Goal: Task Accomplishment & Management: Use online tool/utility

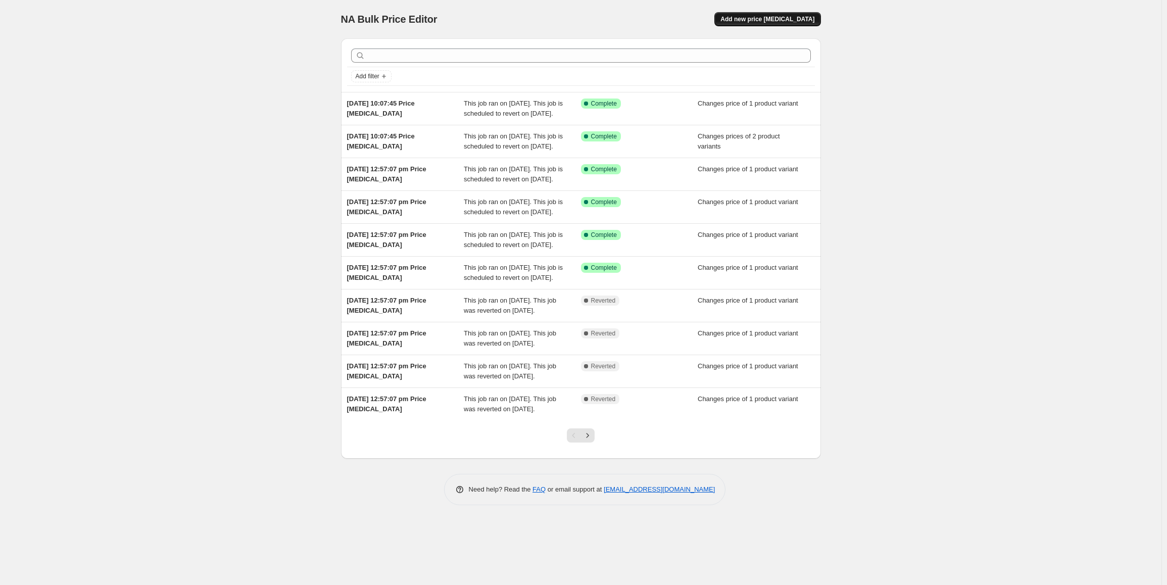
click at [774, 20] on span "Add new price [MEDICAL_DATA]" at bounding box center [767, 19] width 94 height 8
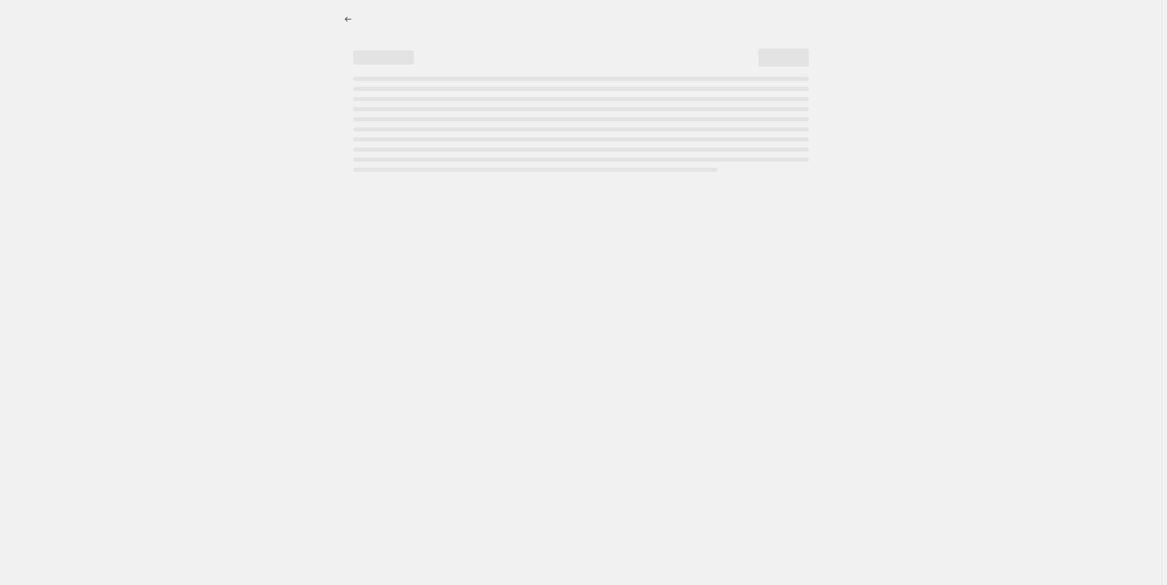
select select "percentage"
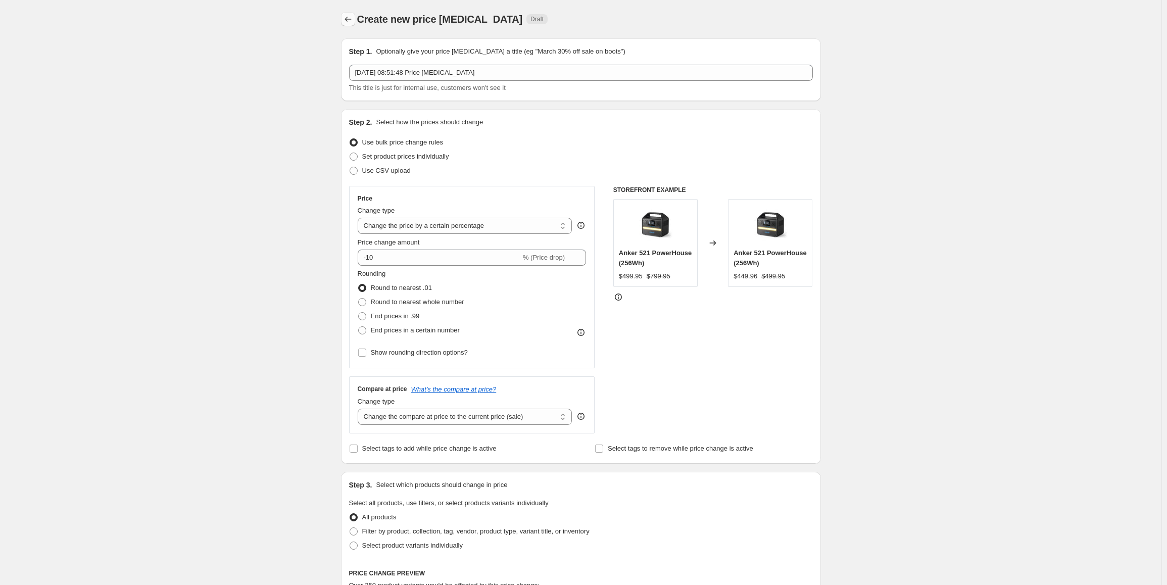
click at [353, 17] on icon "Price change jobs" at bounding box center [348, 19] width 10 height 10
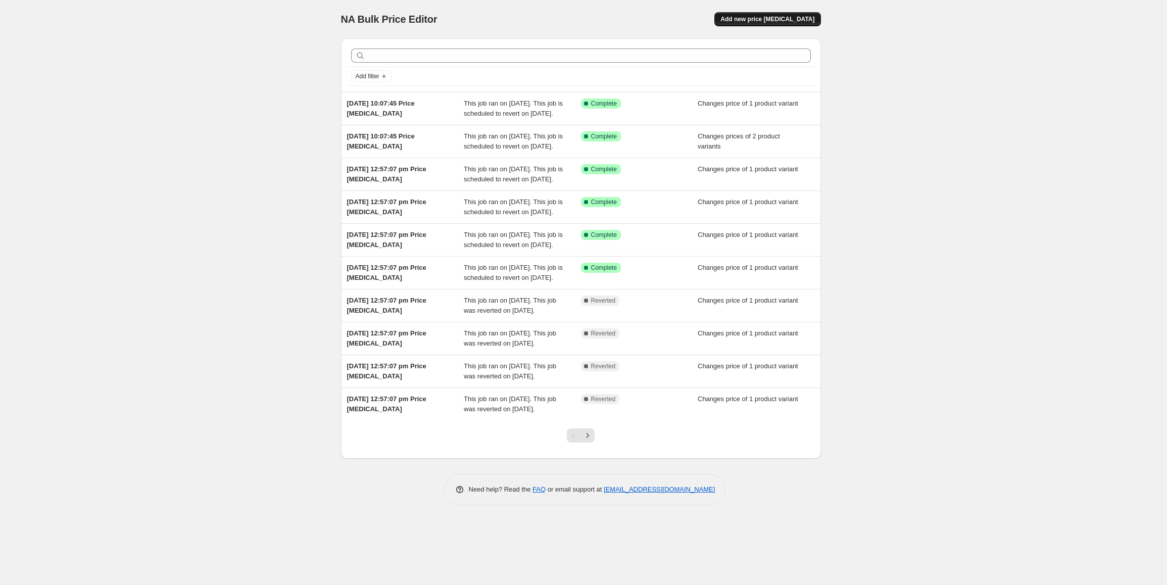
click at [784, 22] on span "Add new price [MEDICAL_DATA]" at bounding box center [767, 19] width 94 height 8
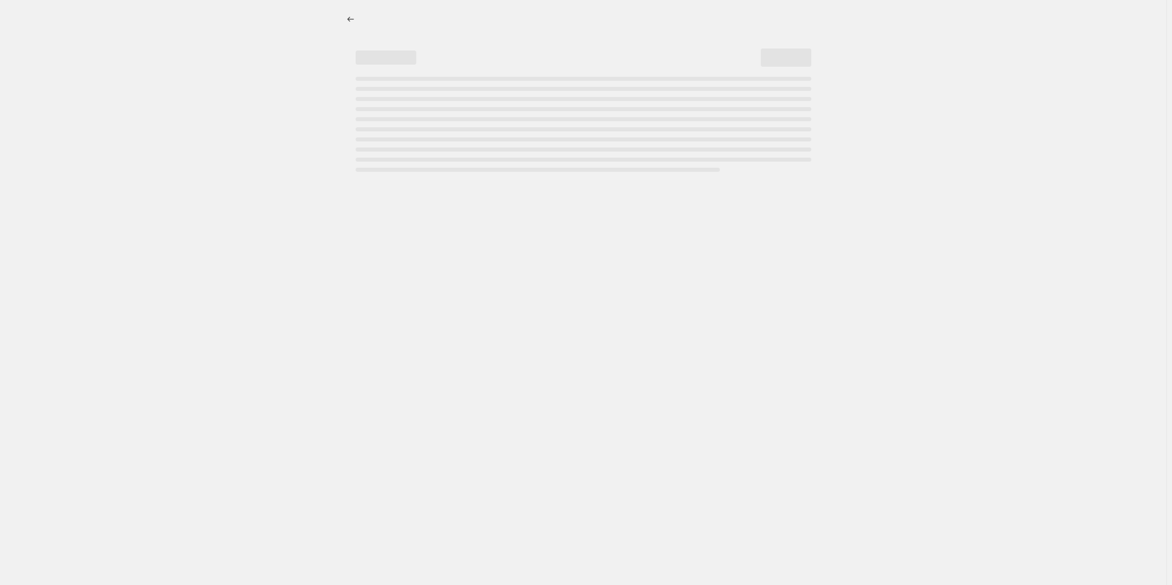
select select "percentage"
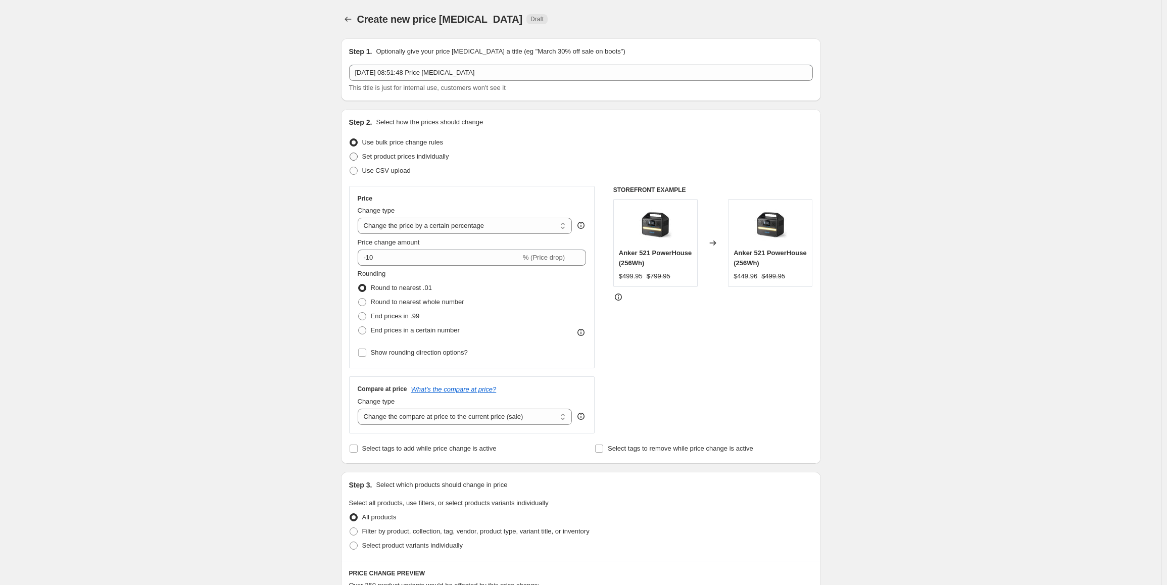
click at [399, 156] on span "Set product prices individually" at bounding box center [405, 157] width 87 height 8
click at [350, 153] on input "Set product prices individually" at bounding box center [350, 153] width 1 height 1
radio input "true"
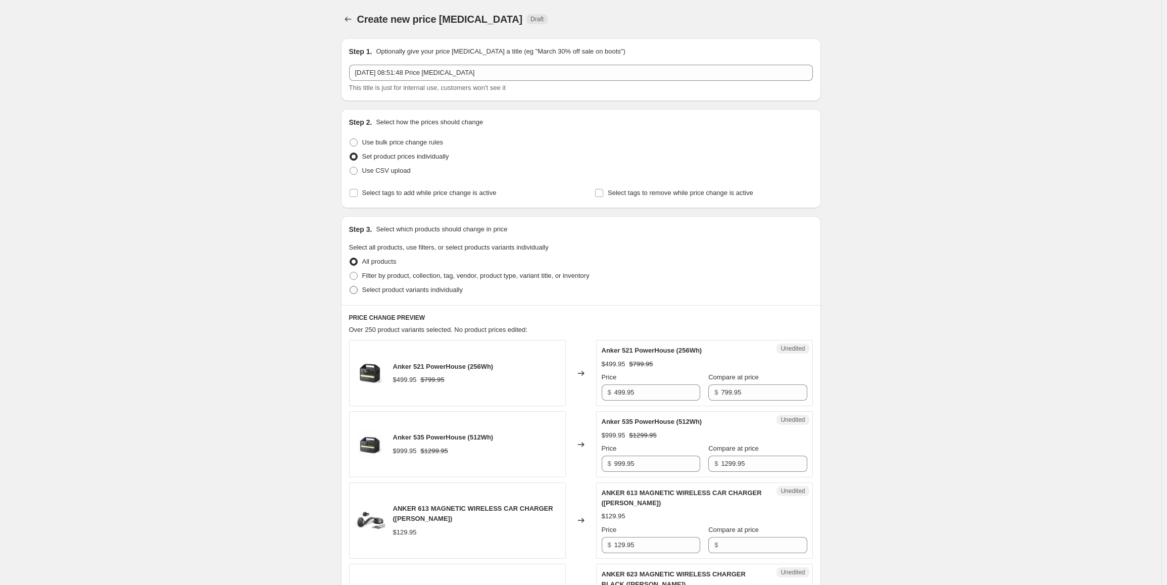
click at [420, 292] on span "Select product variants individually" at bounding box center [412, 290] width 101 height 8
click at [350, 286] on input "Select product variants individually" at bounding box center [350, 286] width 1 height 1
radio input "true"
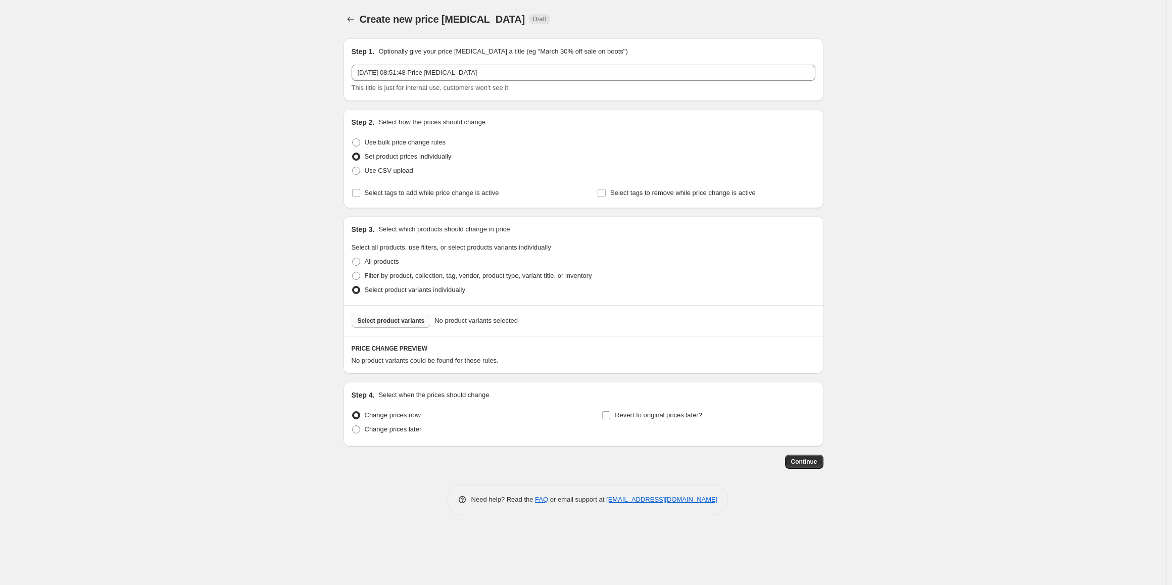
click at [383, 319] on span "Select product variants" at bounding box center [391, 321] width 67 height 8
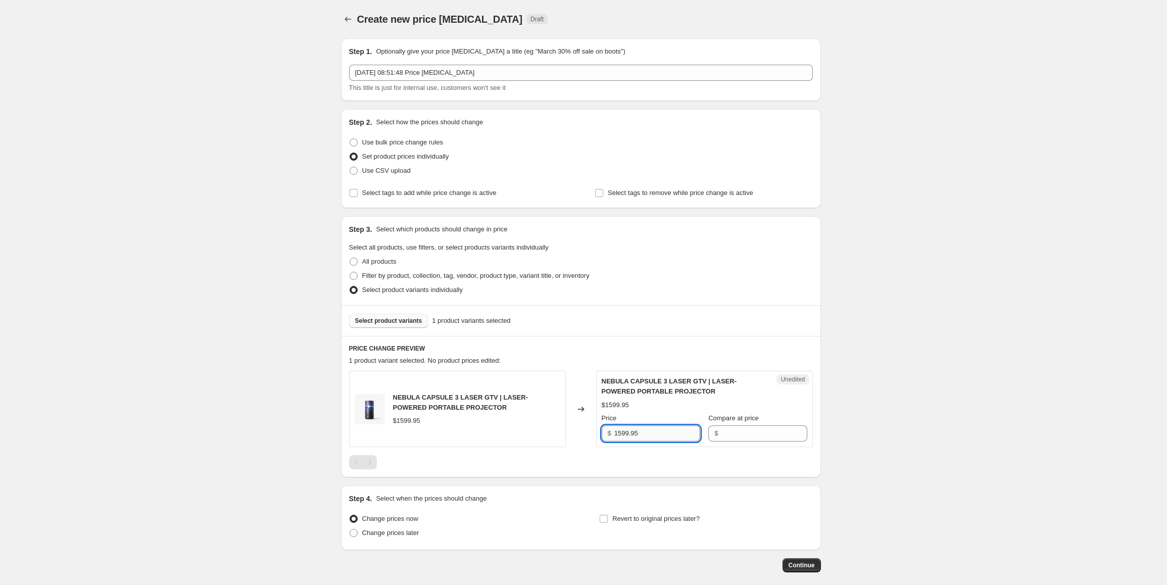
click at [643, 430] on input "1599.95" at bounding box center [657, 433] width 86 height 16
click at [747, 433] on input "Compare at price" at bounding box center [764, 433] width 86 height 16
paste input "1599.95"
type input "1599.95"
click at [644, 430] on input "1599.95" at bounding box center [657, 433] width 86 height 16
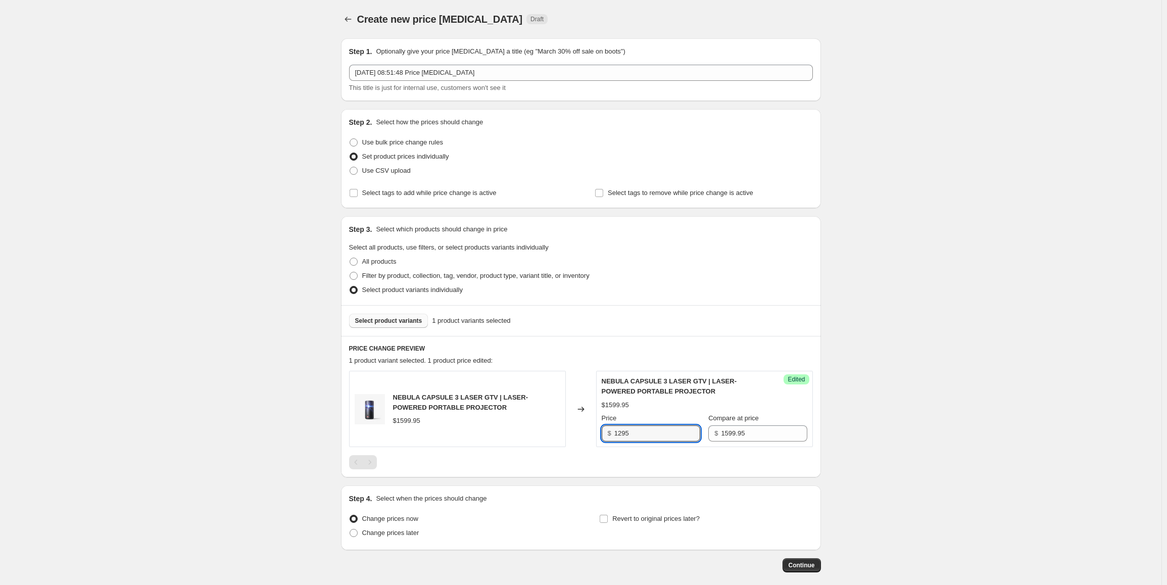
type input "1295"
click at [399, 322] on span "Select product variants" at bounding box center [388, 321] width 67 height 8
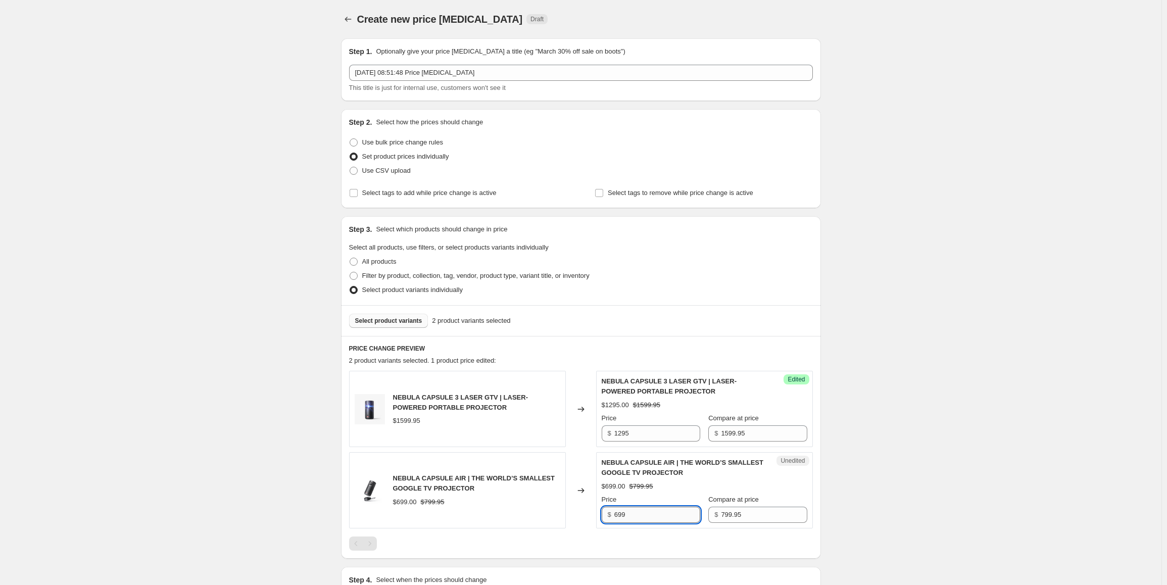
click at [652, 510] on input "699" at bounding box center [657, 515] width 86 height 16
type input "695"
click at [399, 172] on span "Use CSV upload" at bounding box center [386, 171] width 49 height 8
click at [350, 167] on input "Use CSV upload" at bounding box center [350, 167] width 1 height 1
radio input "true"
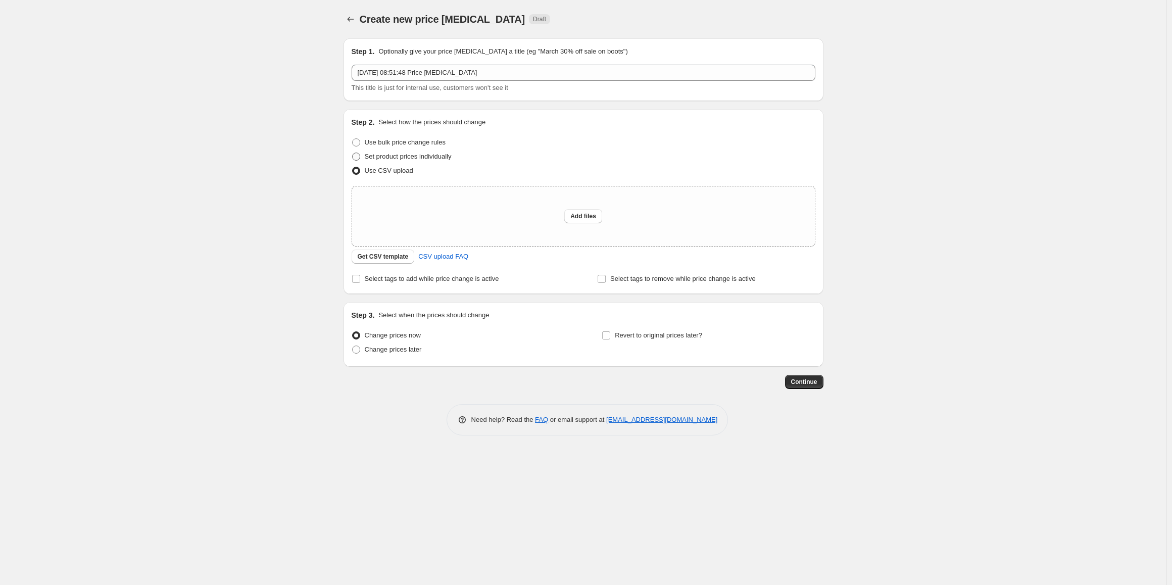
click at [403, 156] on span "Set product prices individually" at bounding box center [408, 157] width 87 height 8
click at [353, 153] on input "Set product prices individually" at bounding box center [352, 153] width 1 height 1
radio input "true"
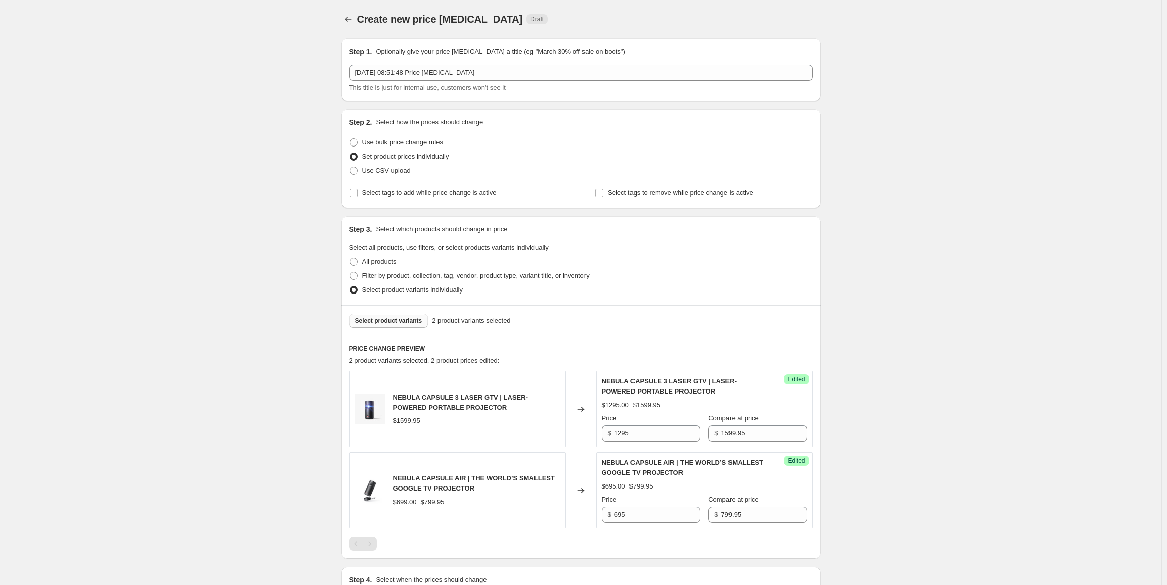
click at [408, 326] on button "Select product variants" at bounding box center [388, 321] width 79 height 14
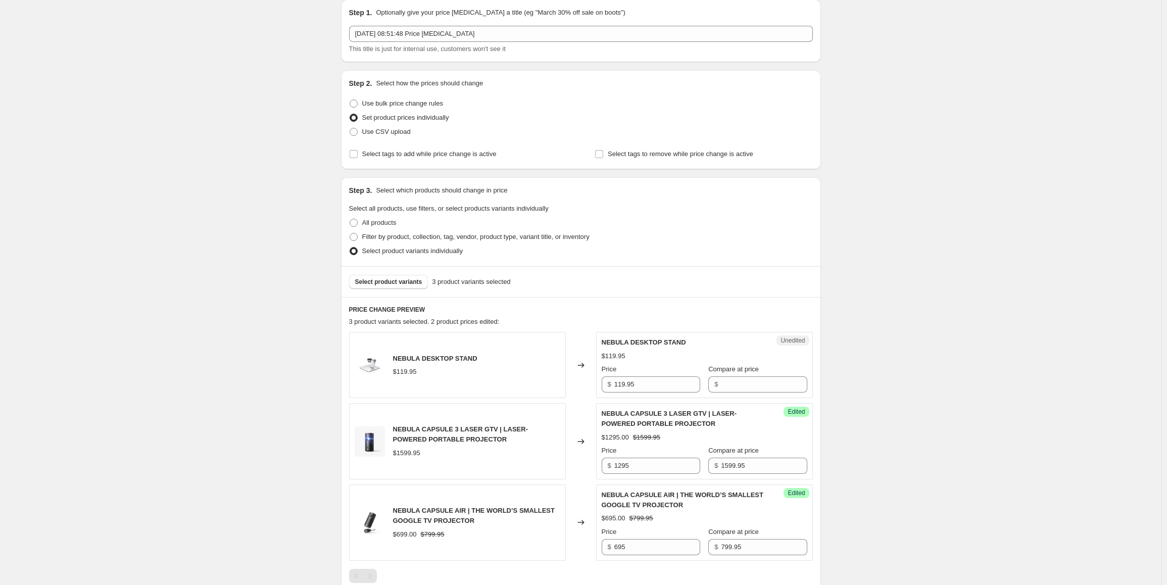
scroll to position [51, 0]
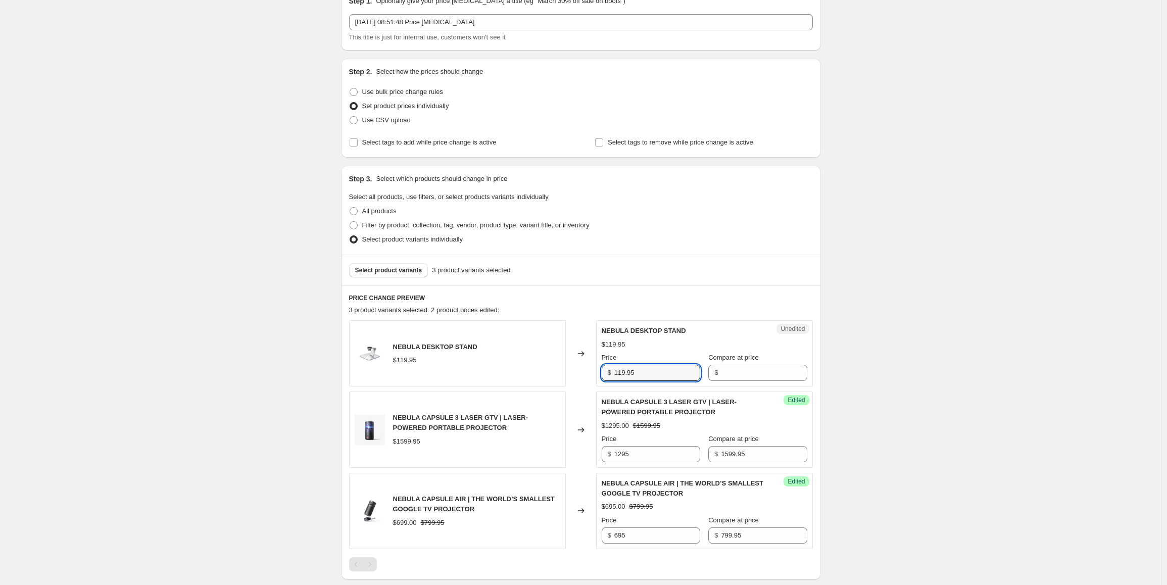
drag, startPoint x: 645, startPoint y: 372, endPoint x: 572, endPoint y: 384, distance: 73.8
click at [572, 384] on div "NEBULA DESKTOP STAND $119.95 Changed to Unedited NEBULA DESKTOP STAND $119.95 P…" at bounding box center [581, 353] width 464 height 66
click at [755, 370] on input "Compare at price" at bounding box center [764, 373] width 86 height 16
paste input "119.95"
type input "119.95"
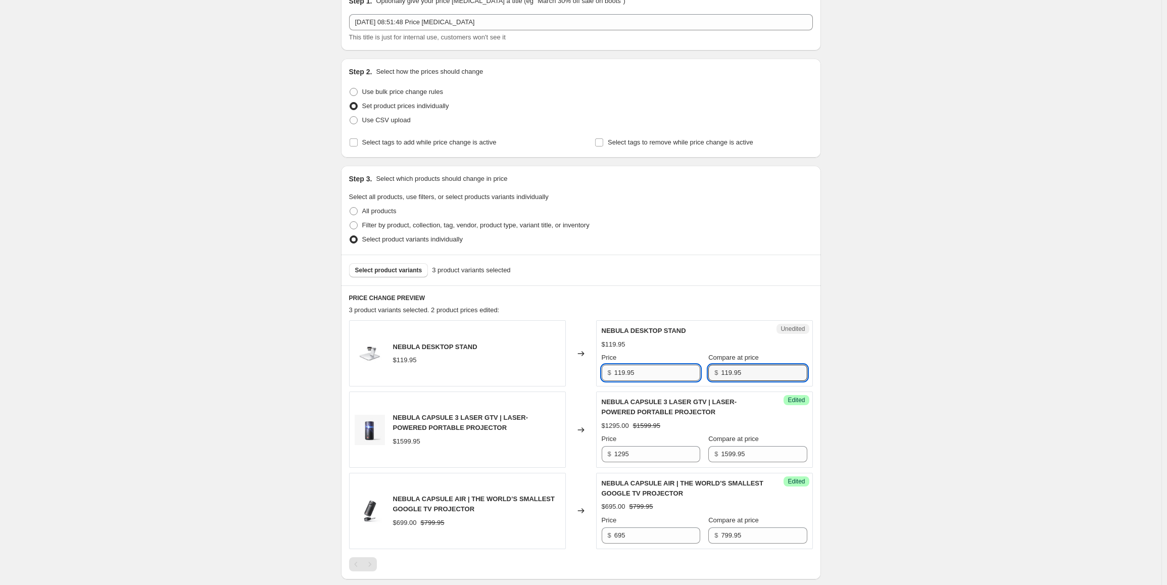
click at [634, 373] on input "119.95" at bounding box center [657, 373] width 86 height 16
type input "95"
click at [405, 272] on span "Select product variants" at bounding box center [388, 270] width 67 height 8
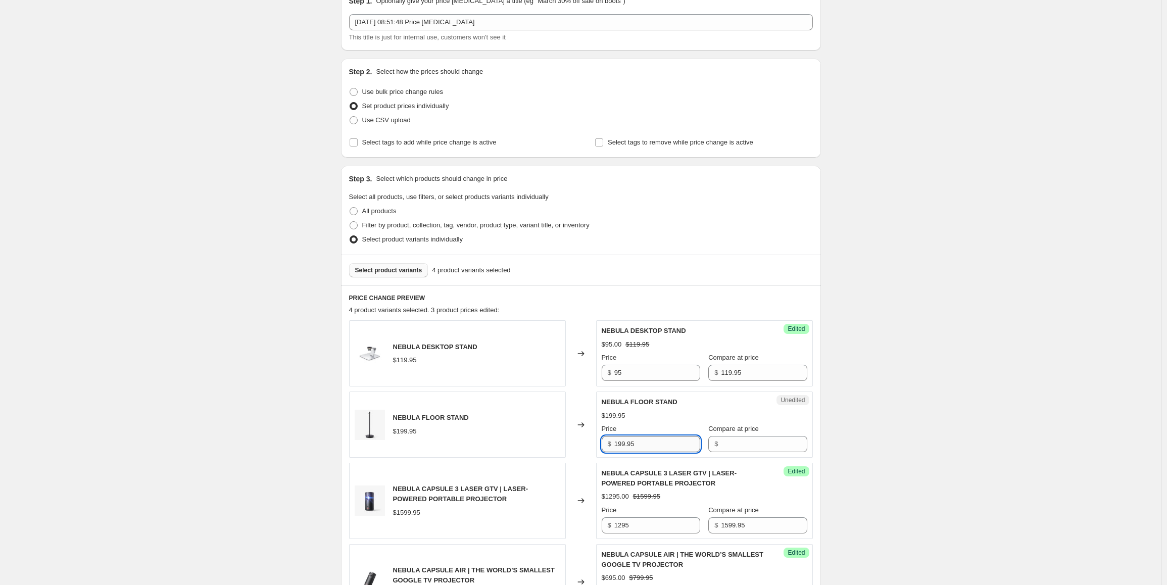
click at [653, 443] on input "199.95" at bounding box center [657, 444] width 86 height 16
click at [731, 442] on input "Compare at price" at bounding box center [764, 444] width 86 height 16
paste input "199.95"
type input "199.95"
click at [655, 439] on input "199.95" at bounding box center [657, 444] width 86 height 16
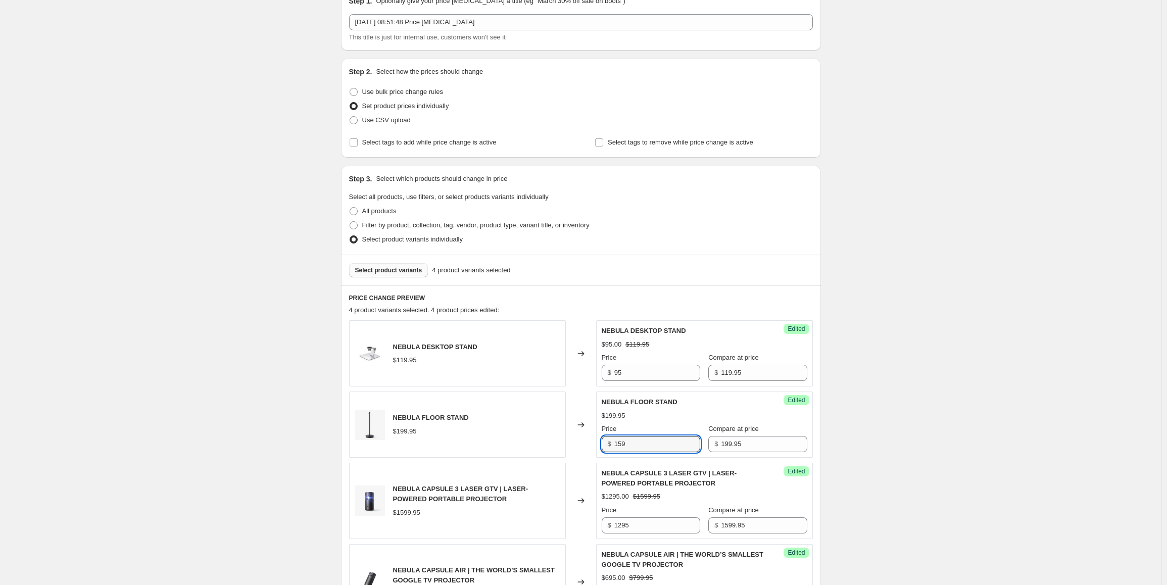
type input "159"
click at [389, 267] on span "Select product variants" at bounding box center [388, 270] width 67 height 8
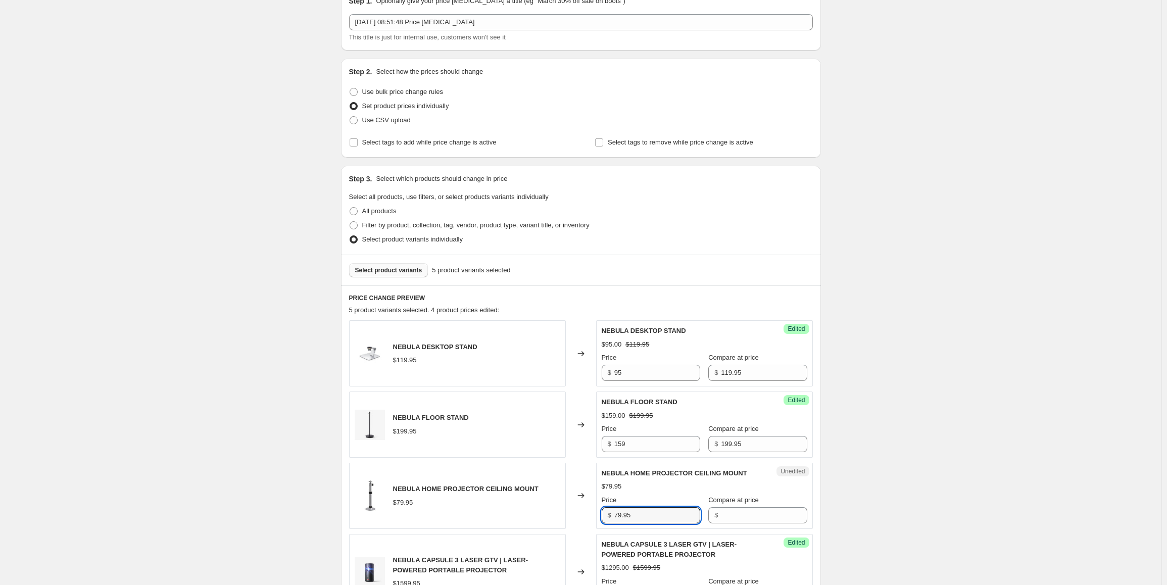
drag, startPoint x: 663, startPoint y: 512, endPoint x: 610, endPoint y: 515, distance: 53.6
click at [610, 515] on div "$ 79.95" at bounding box center [651, 515] width 99 height 16
click at [748, 514] on input "Compare at price" at bounding box center [764, 515] width 86 height 16
paste input "79.95"
type input "79.95"
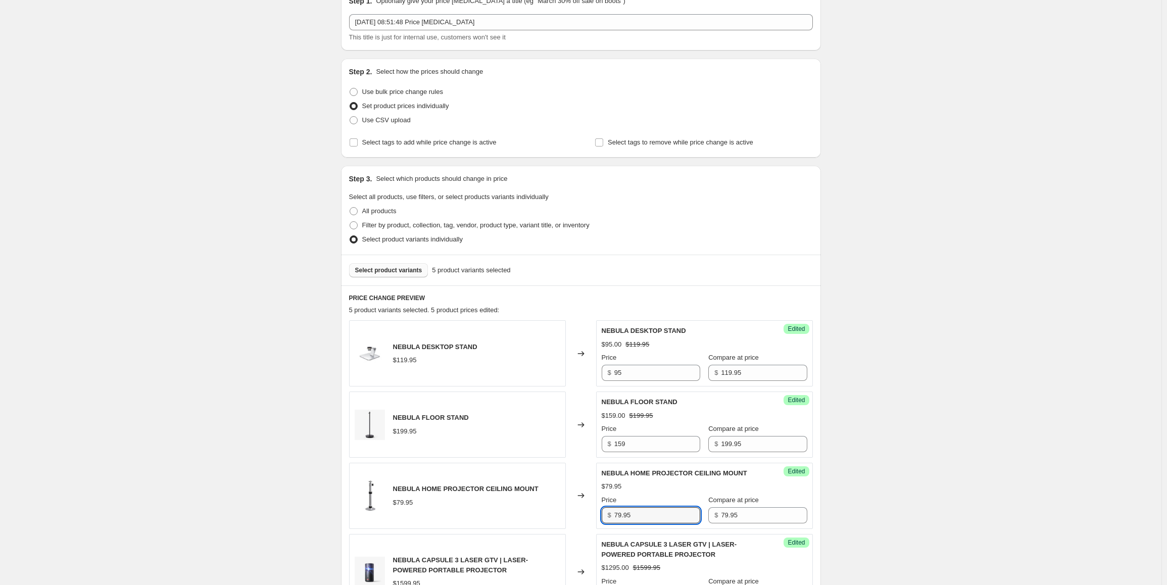
drag, startPoint x: 651, startPoint y: 510, endPoint x: 585, endPoint y: 519, distance: 66.8
click at [585, 519] on div "NEBULA HOME PROJECTOR CEILING MOUNT $79.95 Changed to Success Edited NEBULA HOM…" at bounding box center [581, 496] width 464 height 66
type input "59"
click at [869, 474] on div "Create new price [MEDICAL_DATA]. This page is ready Create new price [MEDICAL_D…" at bounding box center [581, 413] width 1162 height 929
click at [405, 265] on button "Select product variants" at bounding box center [388, 270] width 79 height 14
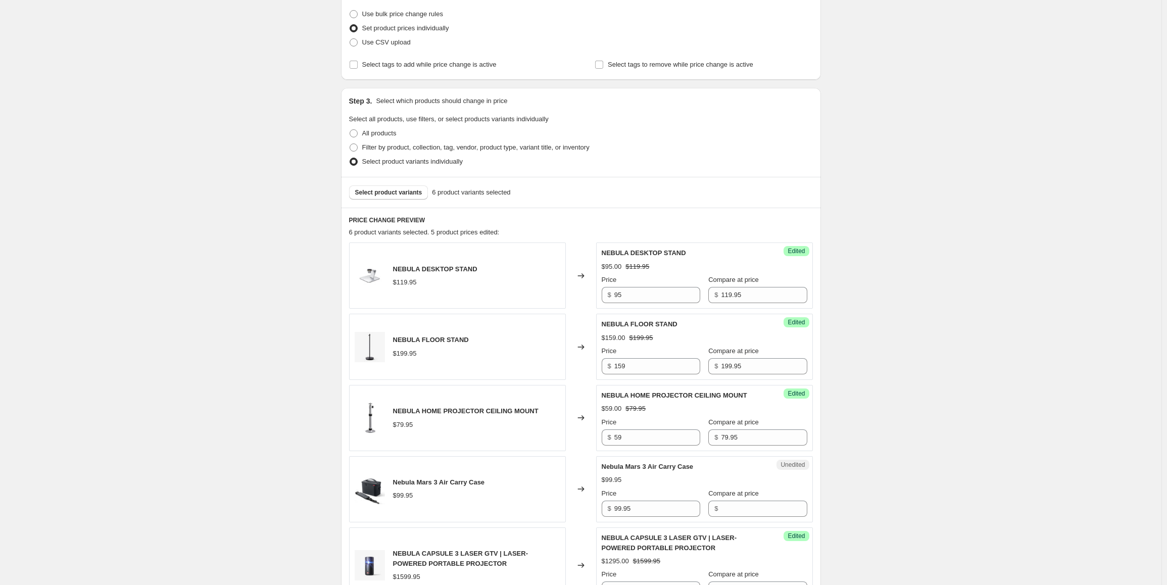
scroll to position [202, 0]
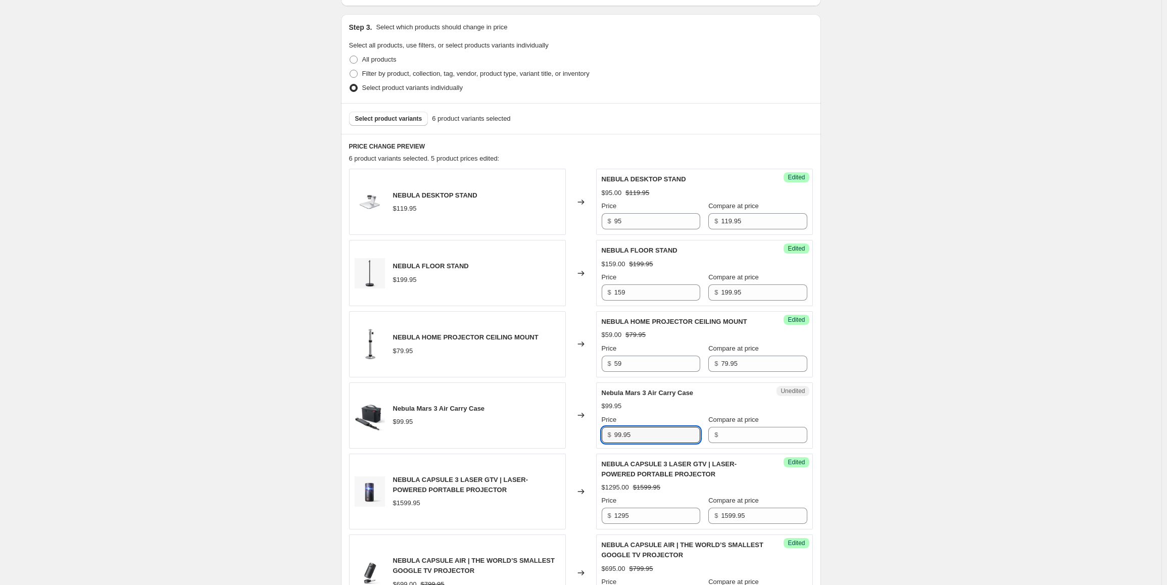
drag, startPoint x: 663, startPoint y: 438, endPoint x: 603, endPoint y: 438, distance: 60.6
click at [603, 438] on div "Unedited Nebula Mars 3 Air Carry Case $99.95 Price $ 99.95 Compare at price $" at bounding box center [704, 415] width 217 height 66
click at [729, 433] on input "Compare at price" at bounding box center [764, 435] width 86 height 16
paste input "99.95"
type input "99.95"
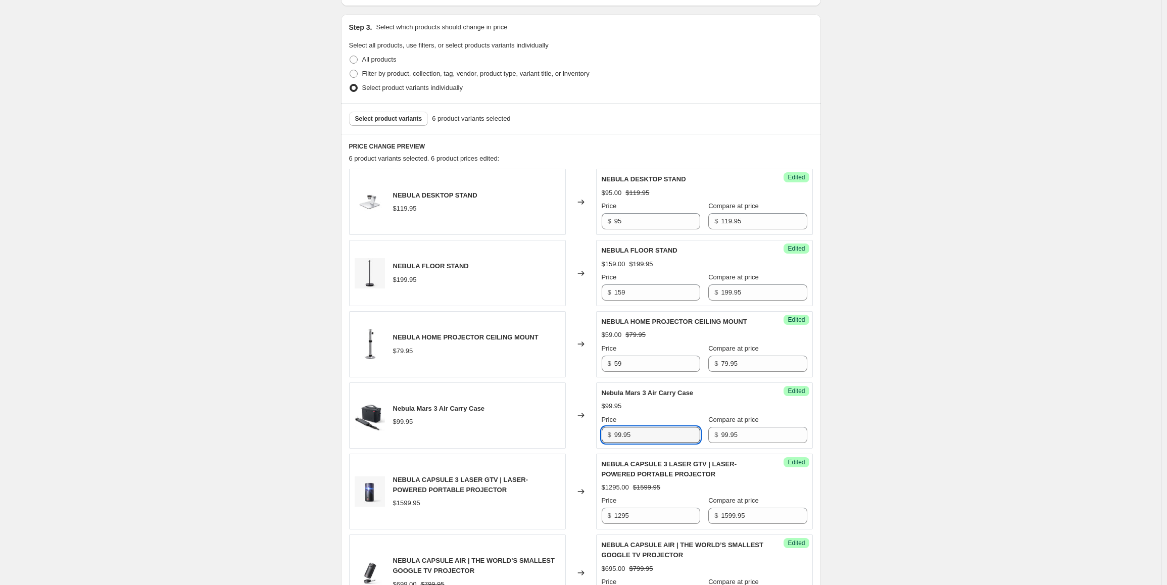
drag, startPoint x: 639, startPoint y: 433, endPoint x: 589, endPoint y: 440, distance: 49.9
click at [589, 440] on div "Nebula Mars 3 Air Carry Case $99.95 Changed to Success Edited Nebula Mars 3 Air…" at bounding box center [581, 415] width 464 height 66
type input "79"
click at [1066, 405] on div "Create new price [MEDICAL_DATA]. This page is ready Create new price [MEDICAL_D…" at bounding box center [581, 298] width 1162 height 1000
click at [401, 118] on span "Select product variants" at bounding box center [388, 119] width 67 height 8
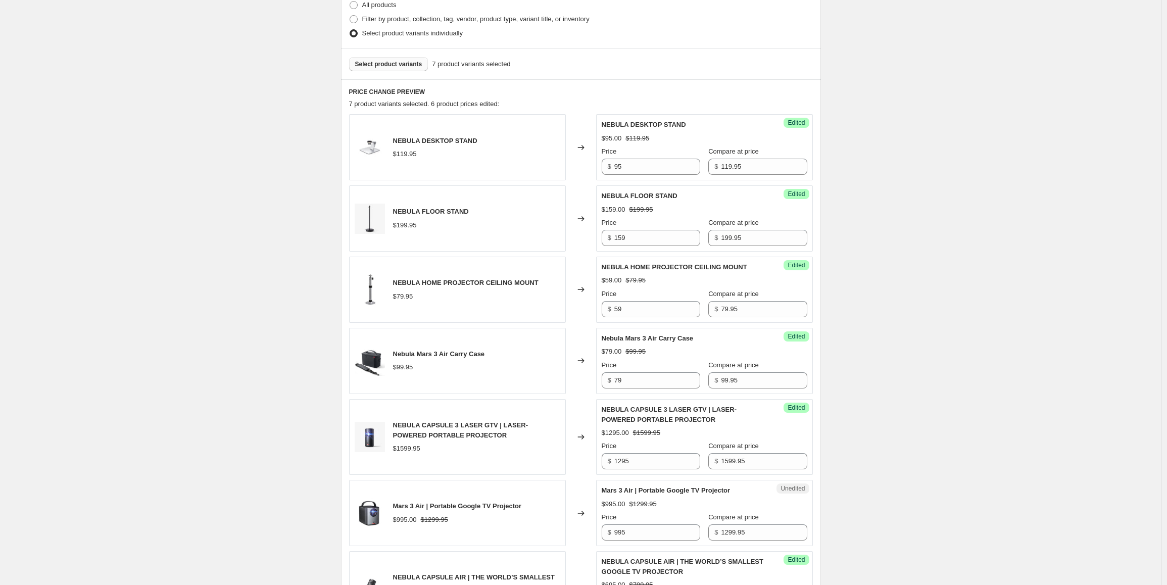
scroll to position [253, 0]
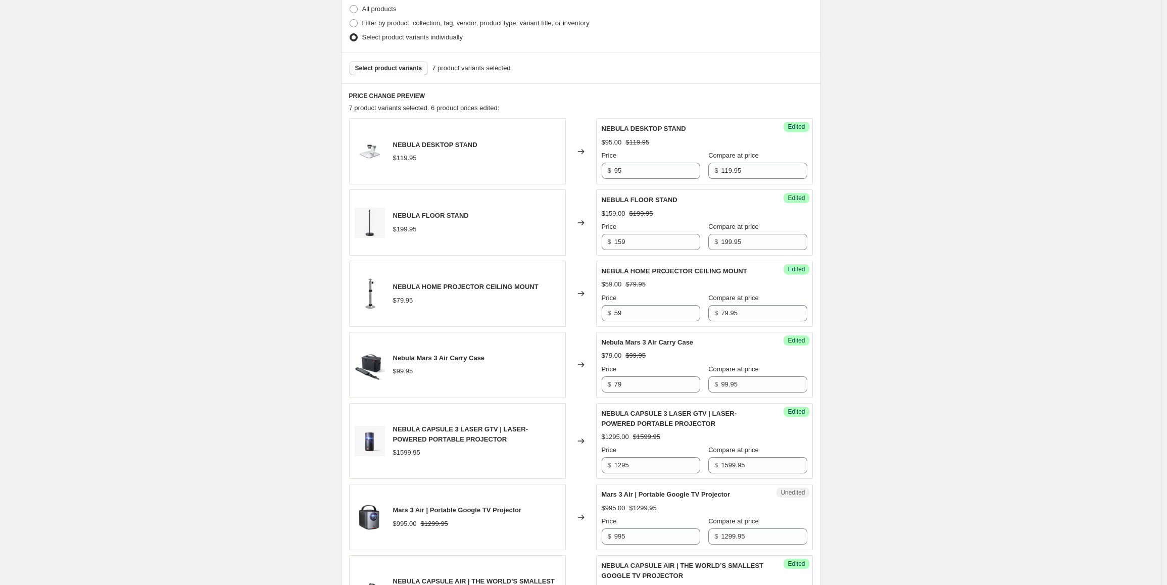
click at [414, 70] on span "Select product variants" at bounding box center [388, 68] width 67 height 8
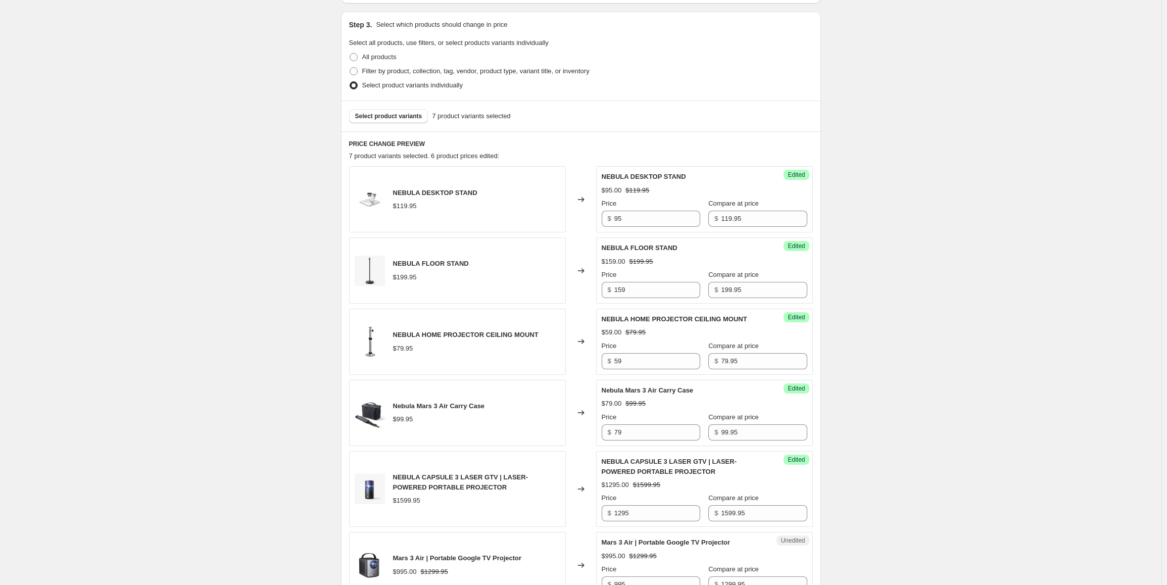
scroll to position [202, 0]
click at [401, 121] on span "Select product variants" at bounding box center [388, 119] width 67 height 8
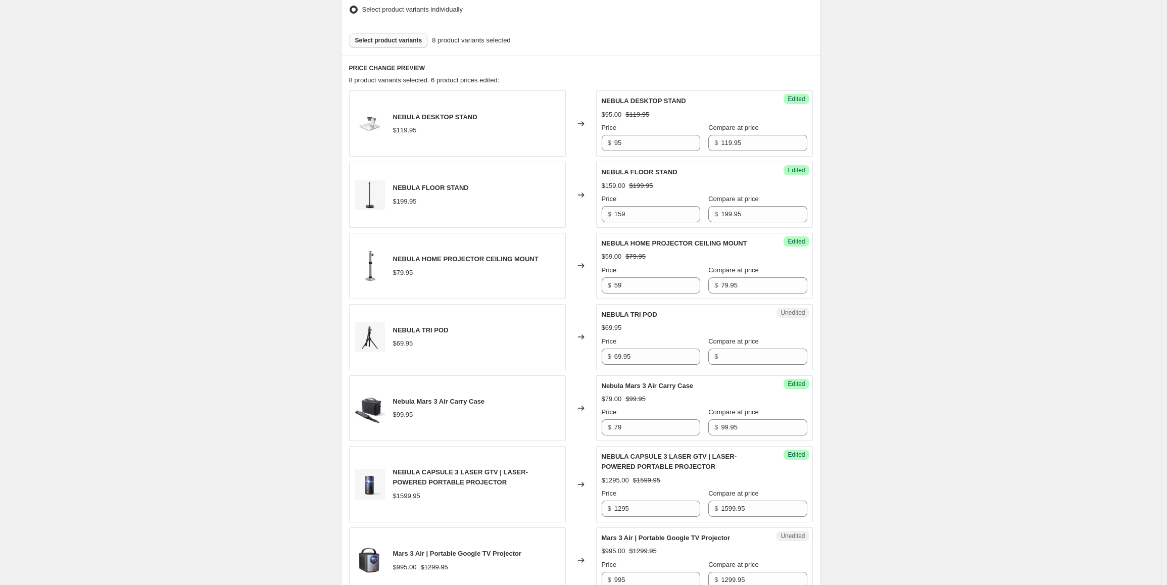
scroll to position [303, 0]
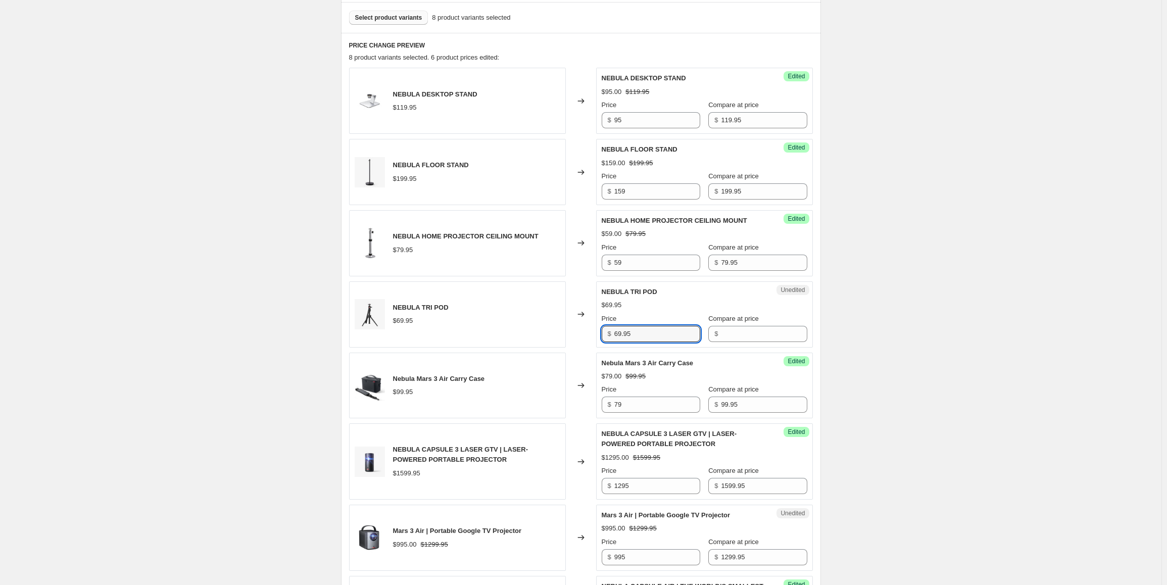
drag, startPoint x: 641, startPoint y: 339, endPoint x: 602, endPoint y: 340, distance: 39.4
click at [602, 340] on div "Unedited NEBULA TRI POD $69.95 Price $ 69.95 Compare at price $" at bounding box center [704, 314] width 217 height 66
click at [721, 332] on input "Compare at price" at bounding box center [764, 334] width 86 height 16
paste input "69.95"
type input "69.95"
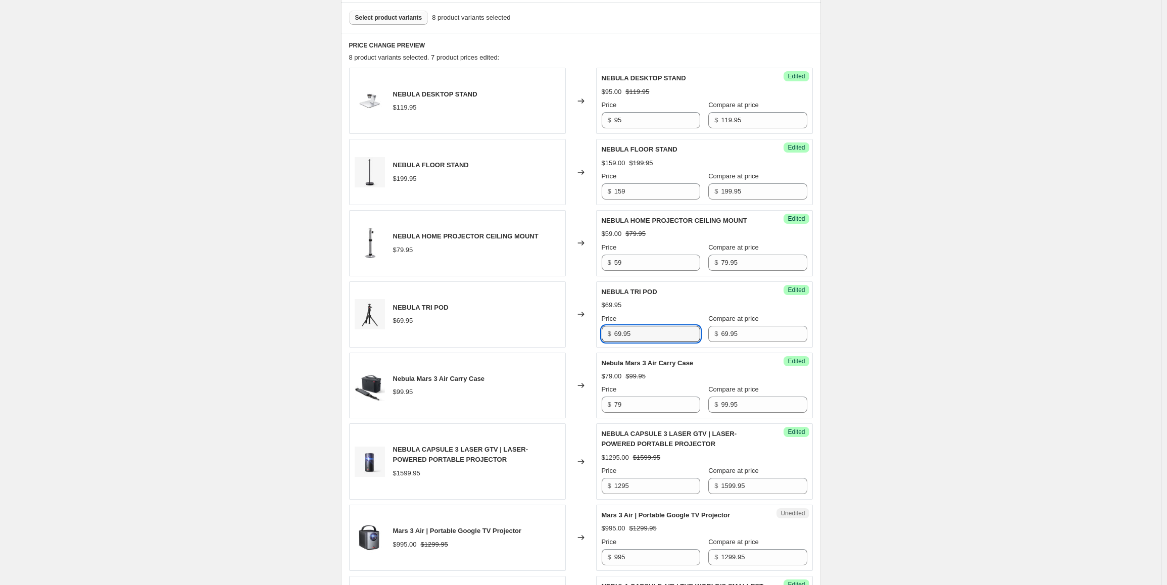
drag, startPoint x: 641, startPoint y: 328, endPoint x: 594, endPoint y: 336, distance: 48.1
click at [594, 336] on div "NEBULA TRI POD $69.95 Changed to Success Edited NEBULA TRI POD $69.95 Price $ 6…" at bounding box center [581, 314] width 464 height 66
type input "49"
click at [892, 347] on div "Create new price [MEDICAL_DATA]. This page is ready Create new price [MEDICAL_D…" at bounding box center [581, 268] width 1162 height 1142
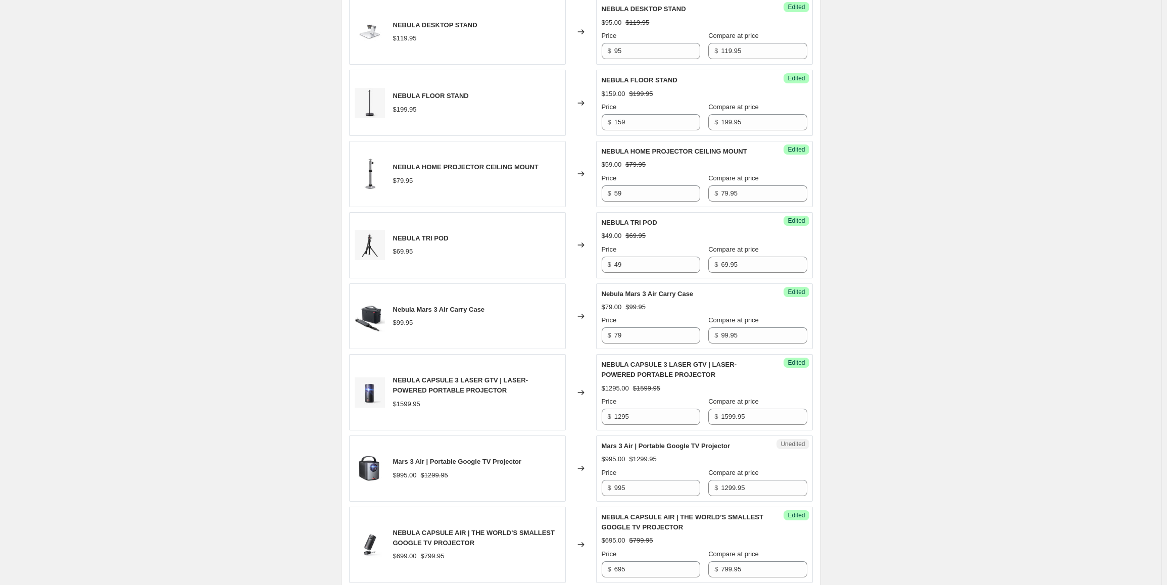
scroll to position [354, 0]
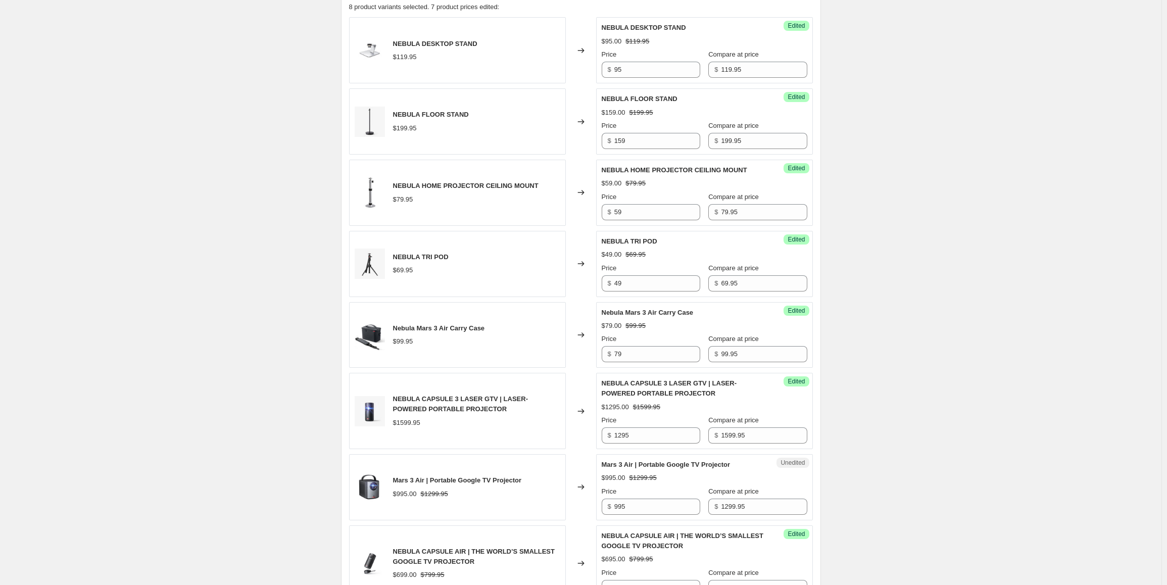
click at [915, 390] on div "Create new price [MEDICAL_DATA]. This page is ready Create new price [MEDICAL_D…" at bounding box center [581, 217] width 1162 height 1142
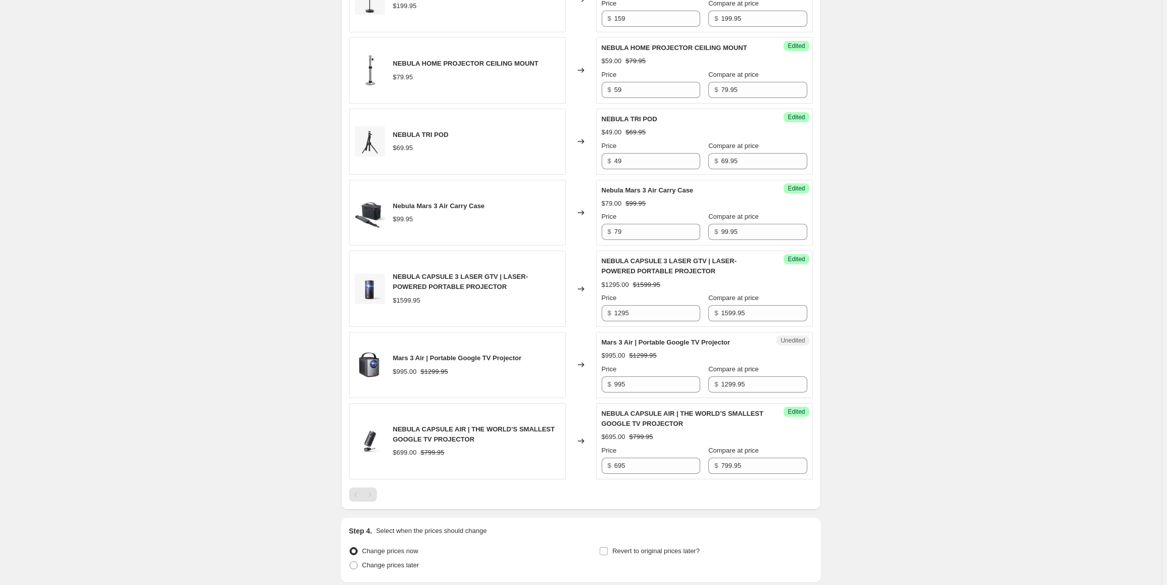
scroll to position [505, 0]
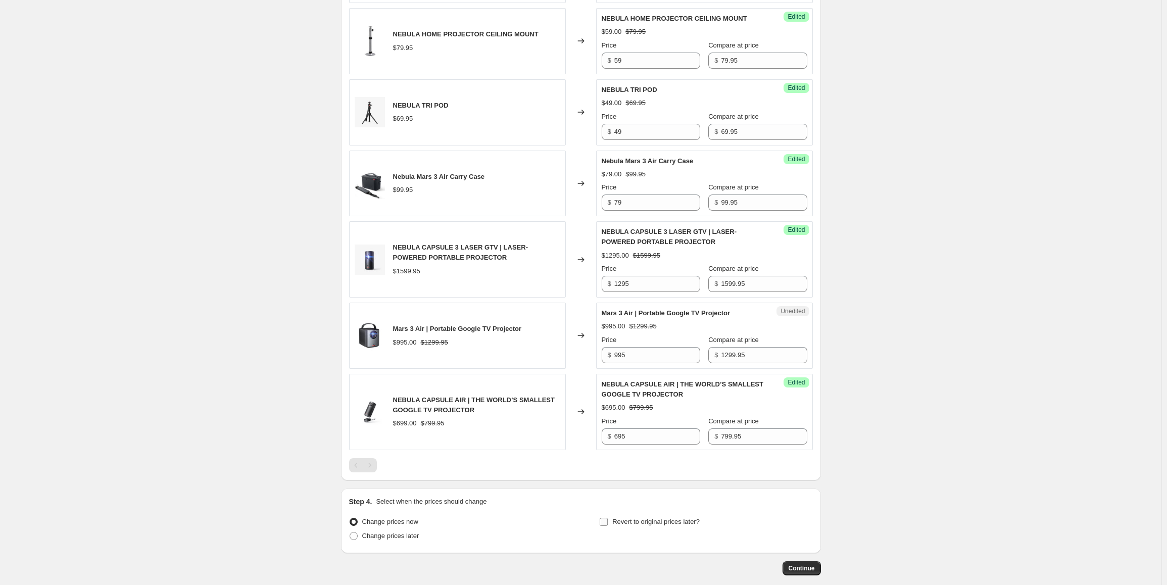
click at [644, 519] on span "Revert to original prices later?" at bounding box center [655, 522] width 87 height 8
click at [608, 519] on input "Revert to original prices later?" at bounding box center [604, 522] width 8 height 8
checkbox input "true"
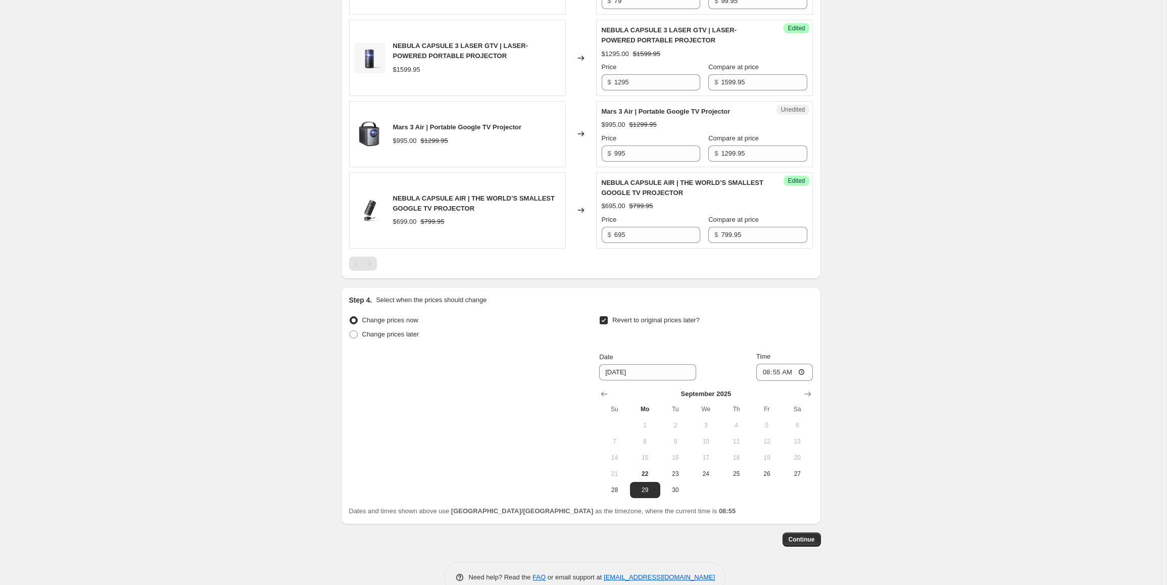
scroll to position [707, 0]
click at [808, 394] on icon "Show next month, October 2025" at bounding box center [808, 394] width 10 height 10
click at [622, 441] on span "5" at bounding box center [614, 441] width 22 height 8
type input "[DATE]"
click at [767, 372] on input "08:55" at bounding box center [784, 371] width 57 height 17
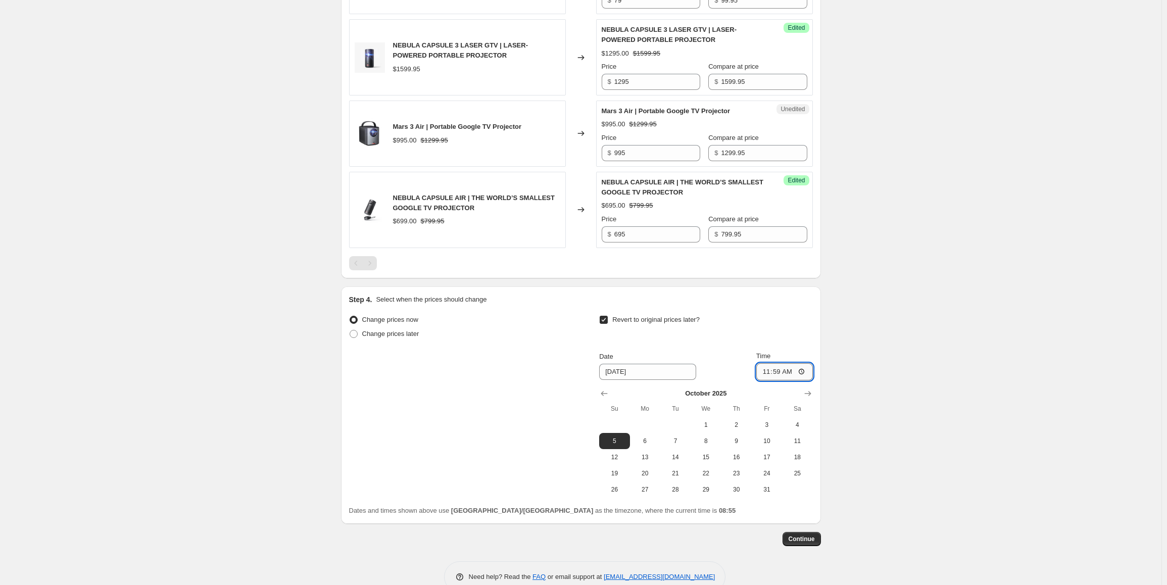
type input "23:59"
click at [808, 541] on span "Continue" at bounding box center [802, 539] width 26 height 8
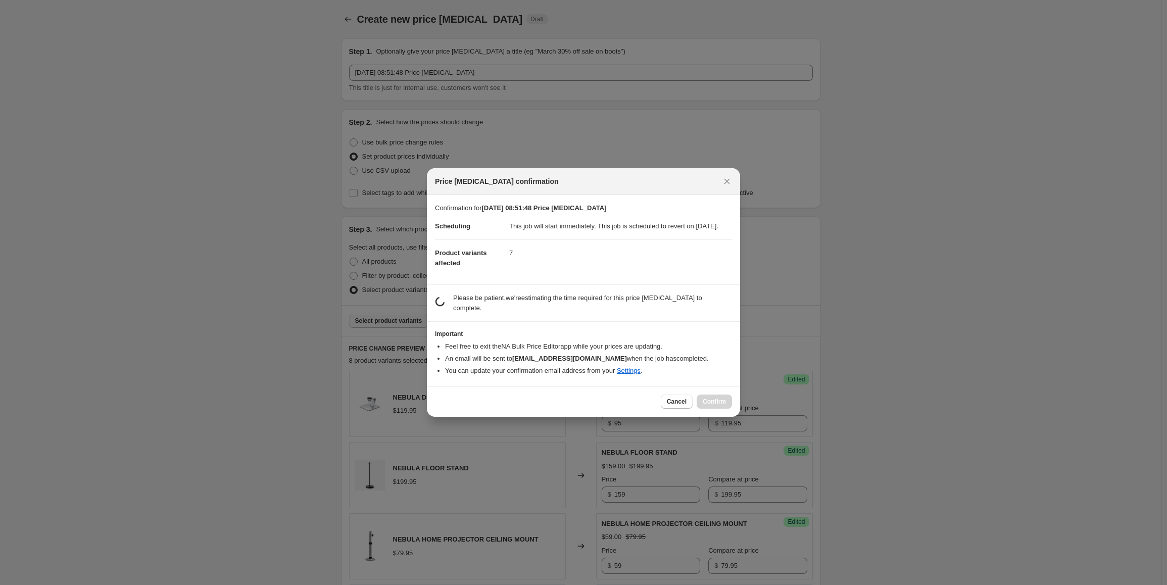
scroll to position [0, 0]
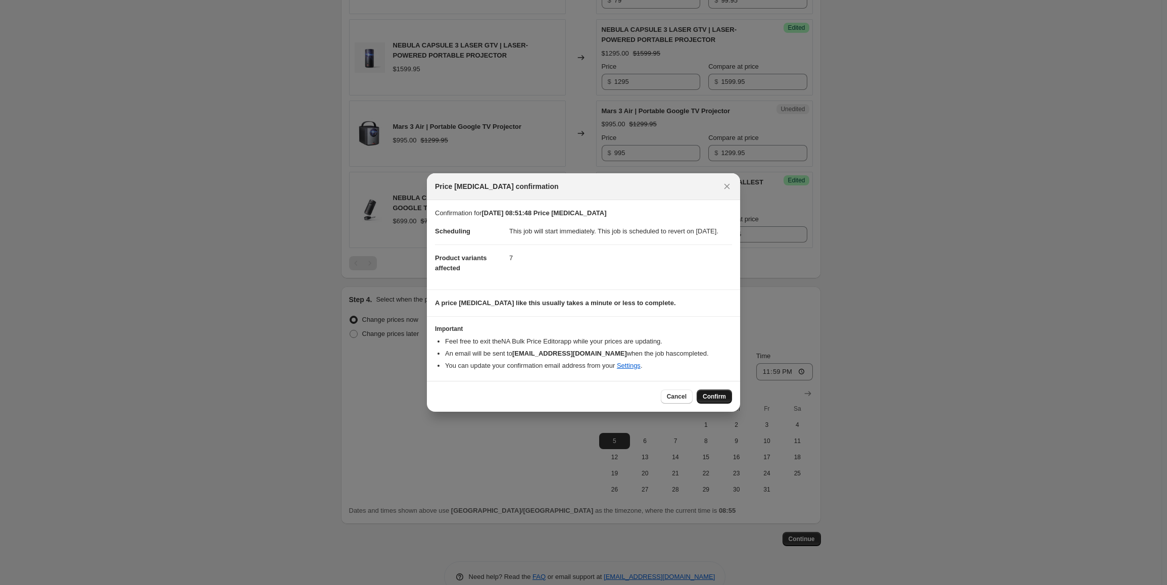
click at [707, 401] on span "Confirm" at bounding box center [714, 397] width 23 height 8
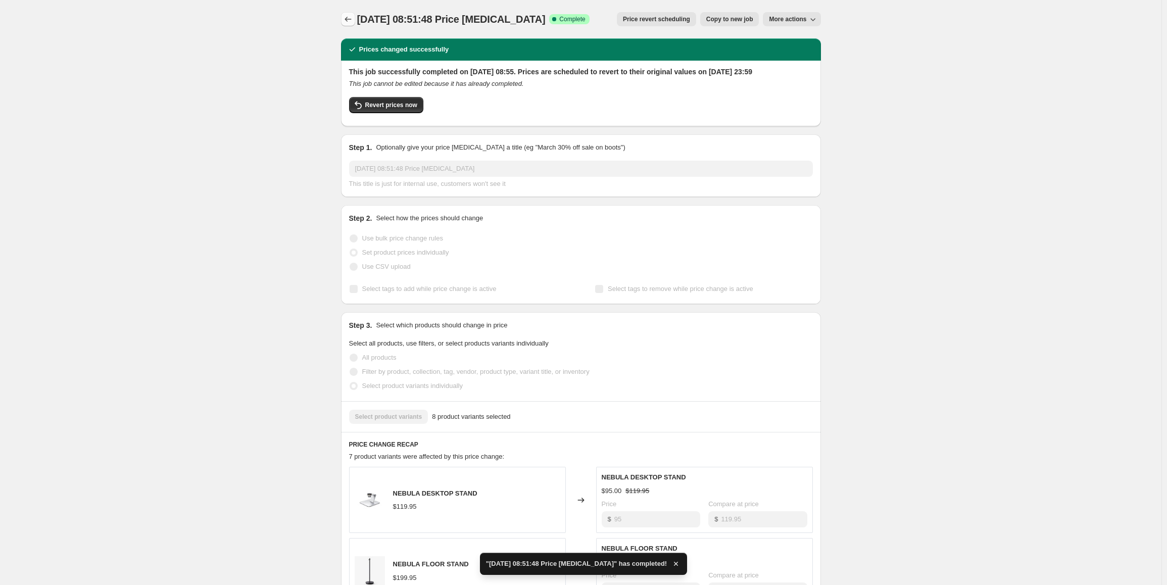
click at [353, 20] on icon "Price change jobs" at bounding box center [348, 19] width 10 height 10
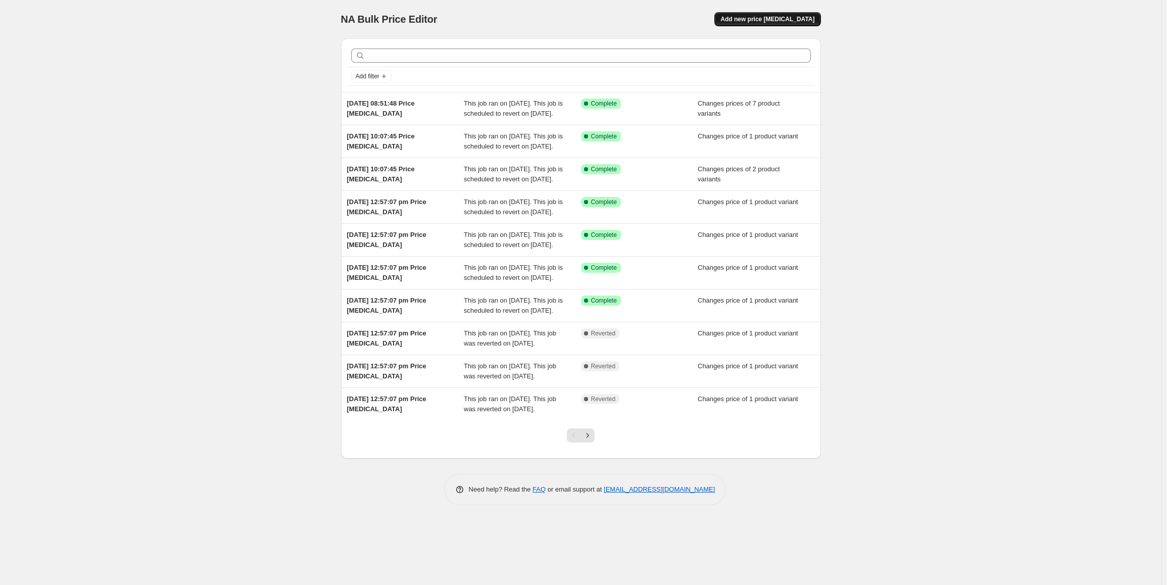
click at [796, 23] on button "Add new price [MEDICAL_DATA]" at bounding box center [767, 19] width 106 height 14
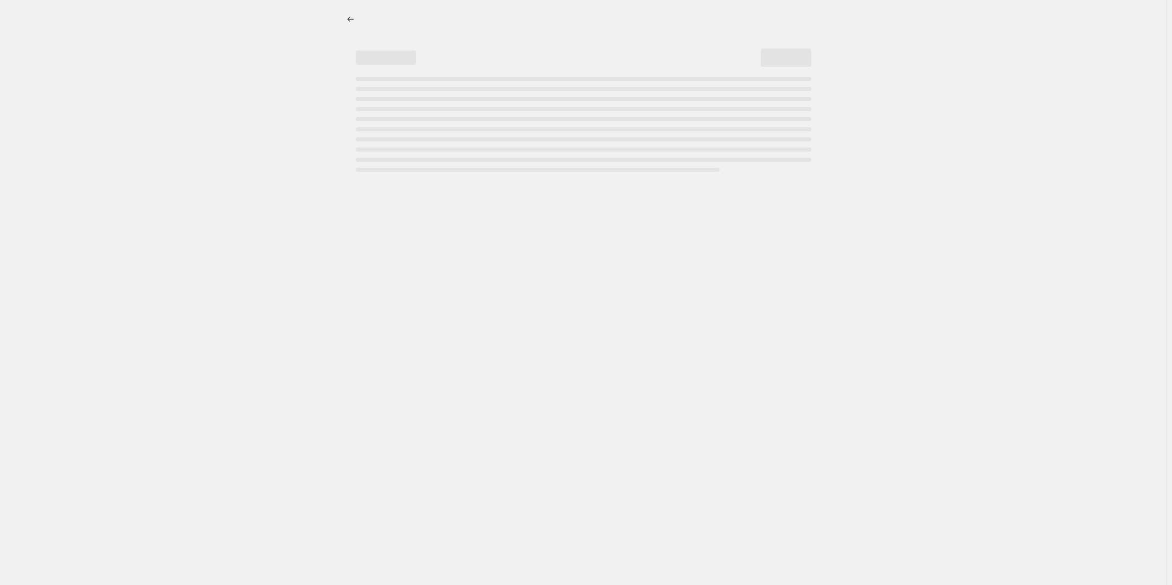
select select "percentage"
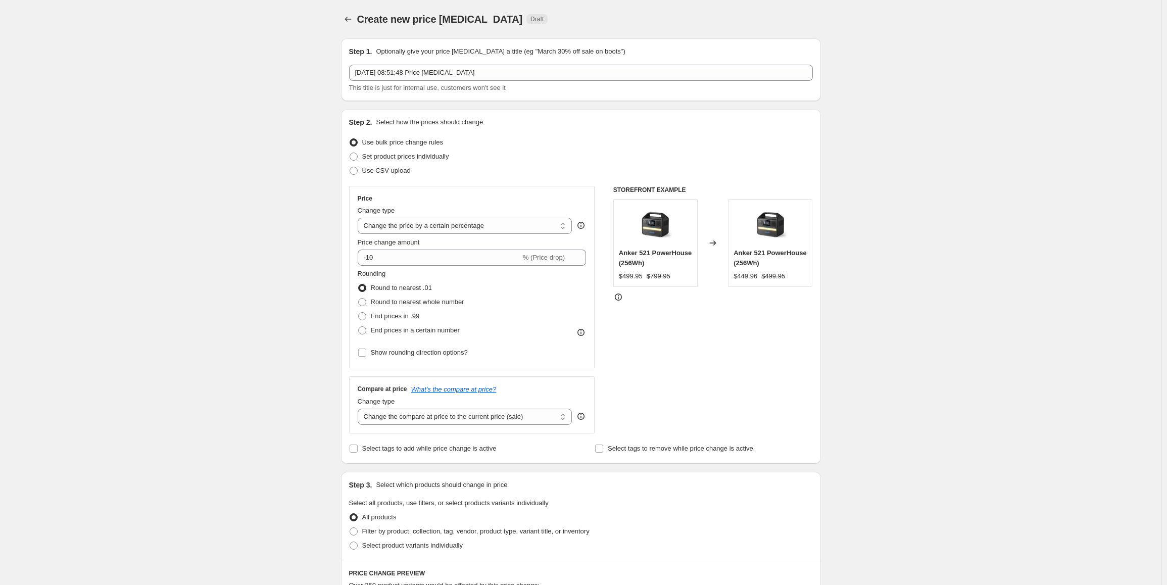
scroll to position [51, 0]
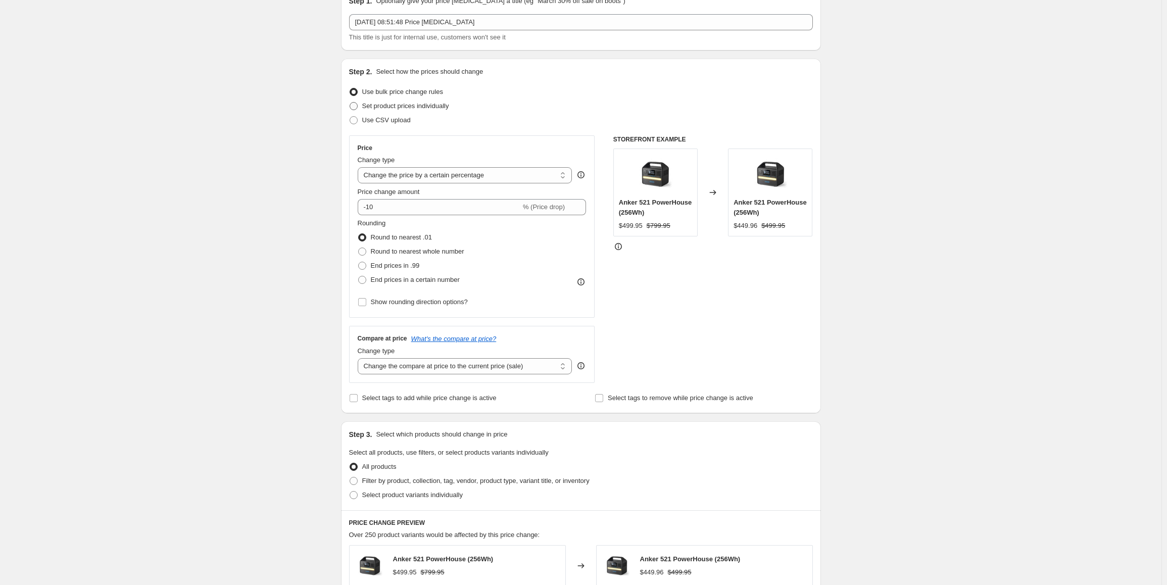
click at [425, 109] on span "Set product prices individually" at bounding box center [405, 106] width 87 height 8
click at [350, 103] on input "Set product prices individually" at bounding box center [350, 102] width 1 height 1
radio input "true"
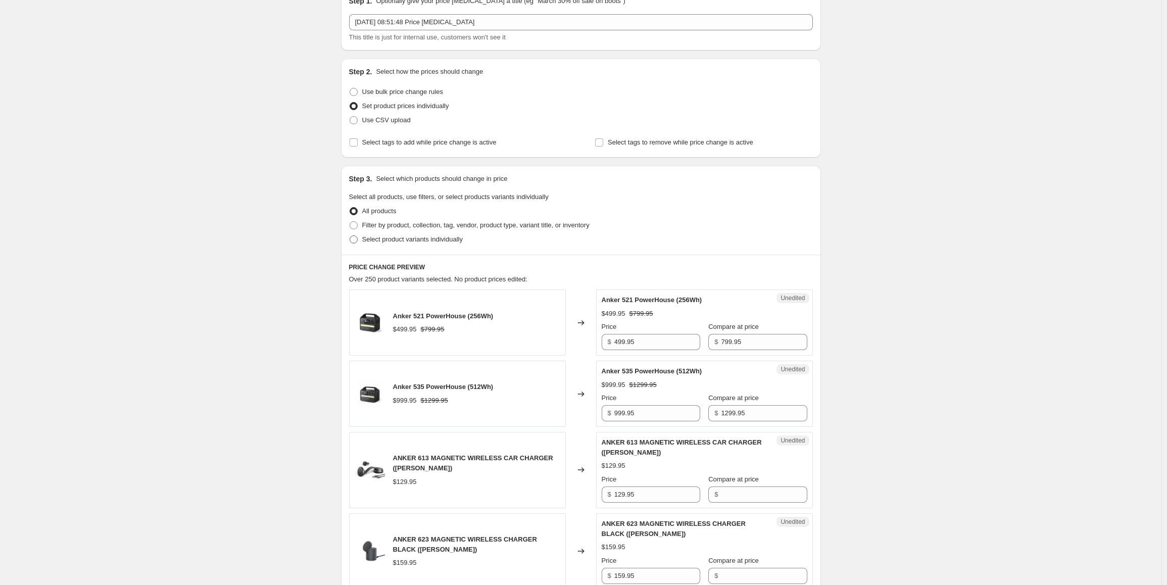
click at [415, 233] on label "Select product variants individually" at bounding box center [406, 239] width 114 height 14
click at [350, 235] on input "Select product variants individually" at bounding box center [350, 235] width 1 height 1
radio input "true"
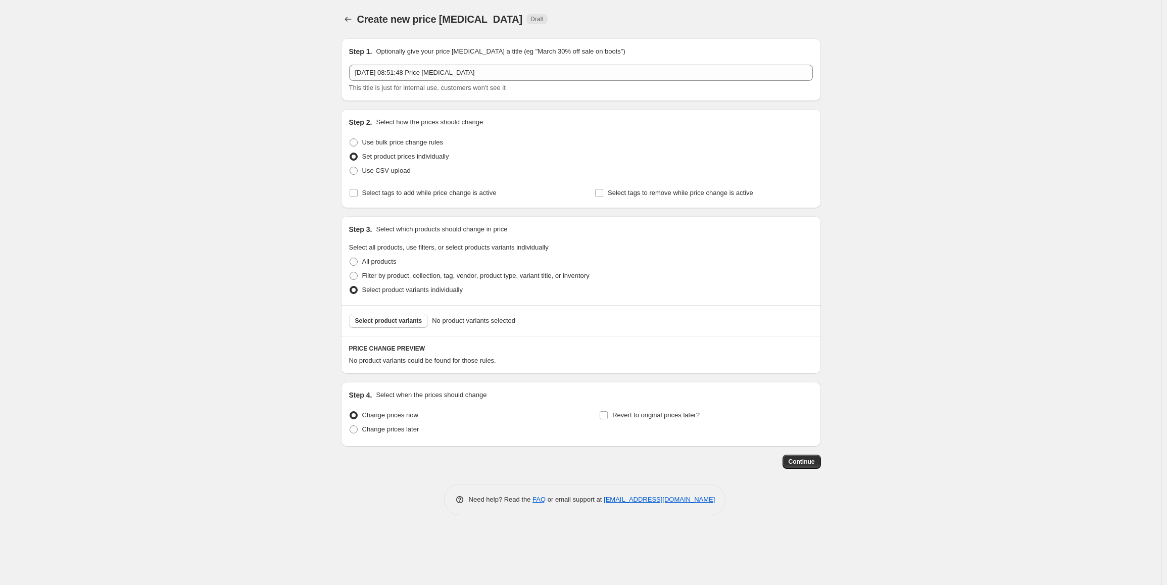
scroll to position [0, 0]
click at [405, 314] on button "Select product variants" at bounding box center [391, 321] width 79 height 14
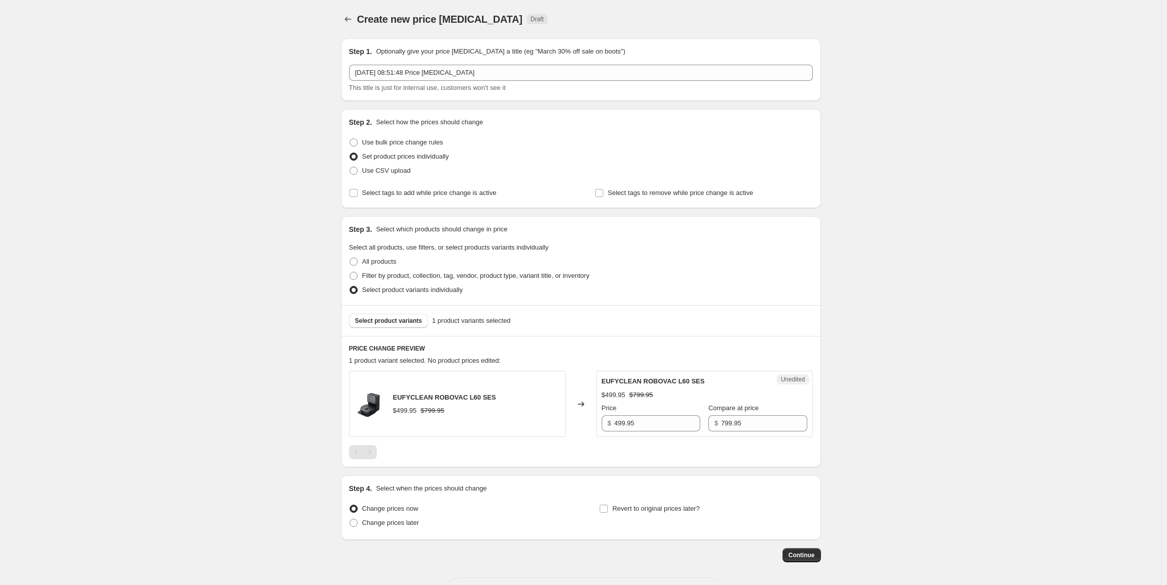
click at [404, 328] on div "Select product variants 1 product variants selected" at bounding box center [581, 320] width 480 height 31
click at [404, 322] on span "Select product variants" at bounding box center [388, 321] width 67 height 8
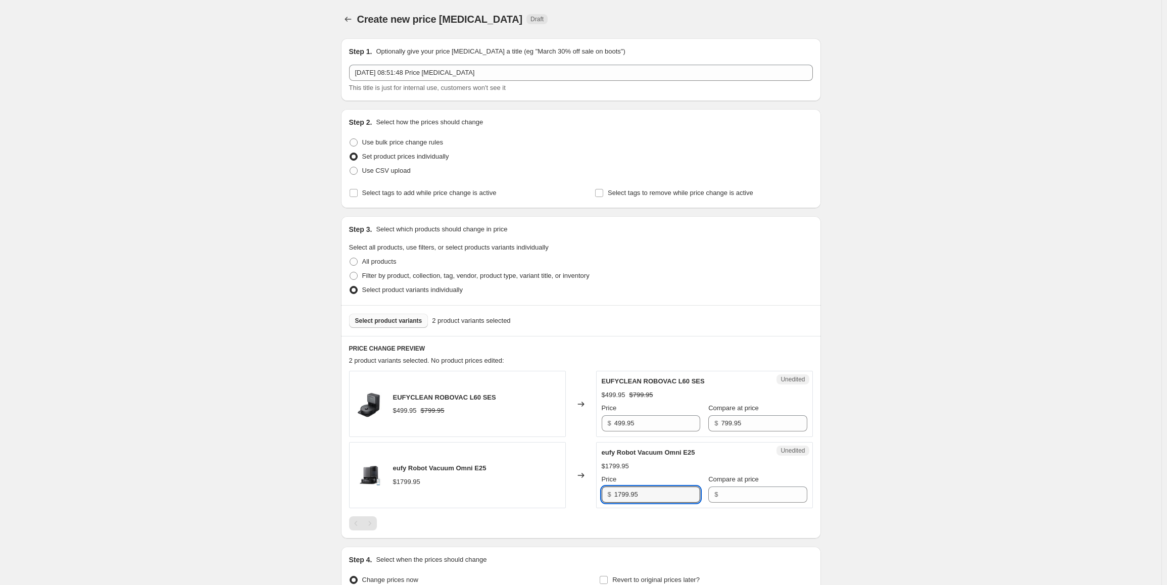
drag, startPoint x: 649, startPoint y: 491, endPoint x: 611, endPoint y: 496, distance: 38.3
click at [611, 496] on div "$ 1799.95" at bounding box center [651, 495] width 99 height 16
click at [739, 493] on input "Compare at price" at bounding box center [764, 495] width 86 height 16
paste input "1799.95"
type input "1799.95"
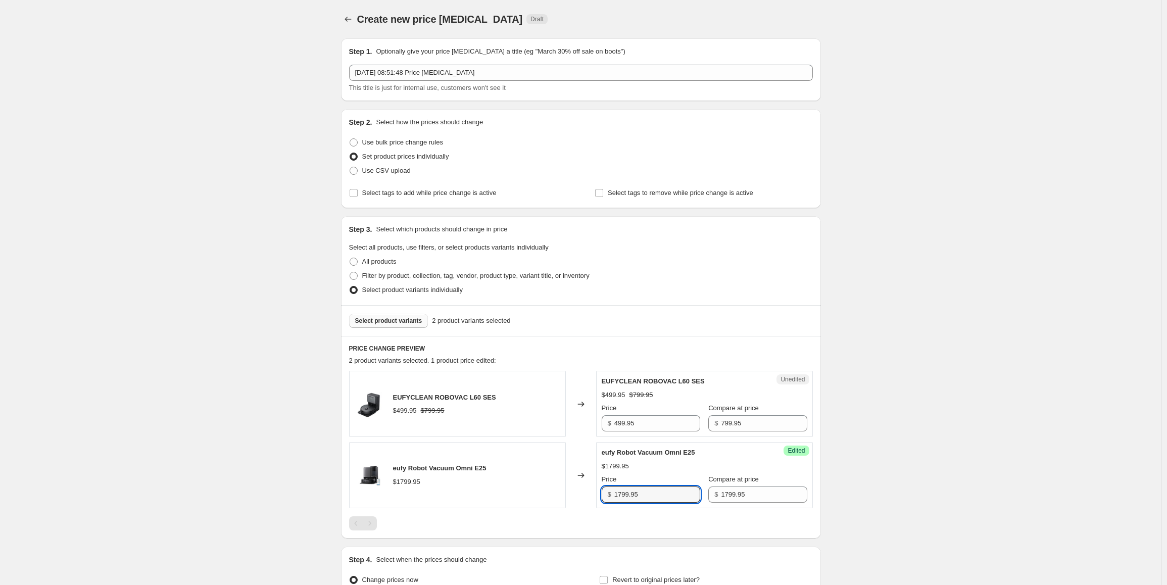
drag, startPoint x: 650, startPoint y: 493, endPoint x: 596, endPoint y: 497, distance: 54.2
click at [596, 497] on div "eufy Robot Vacuum Omni E25 $1799.95 Changed to Success Edited eufy Robot Vacuum…" at bounding box center [581, 475] width 464 height 66
type input "1599.95"
drag, startPoint x: 945, startPoint y: 376, endPoint x: 865, endPoint y: 334, distance: 89.9
click at [945, 376] on div "Create new price [MEDICAL_DATA]. This page is ready Create new price [MEDICAL_D…" at bounding box center [581, 347] width 1162 height 695
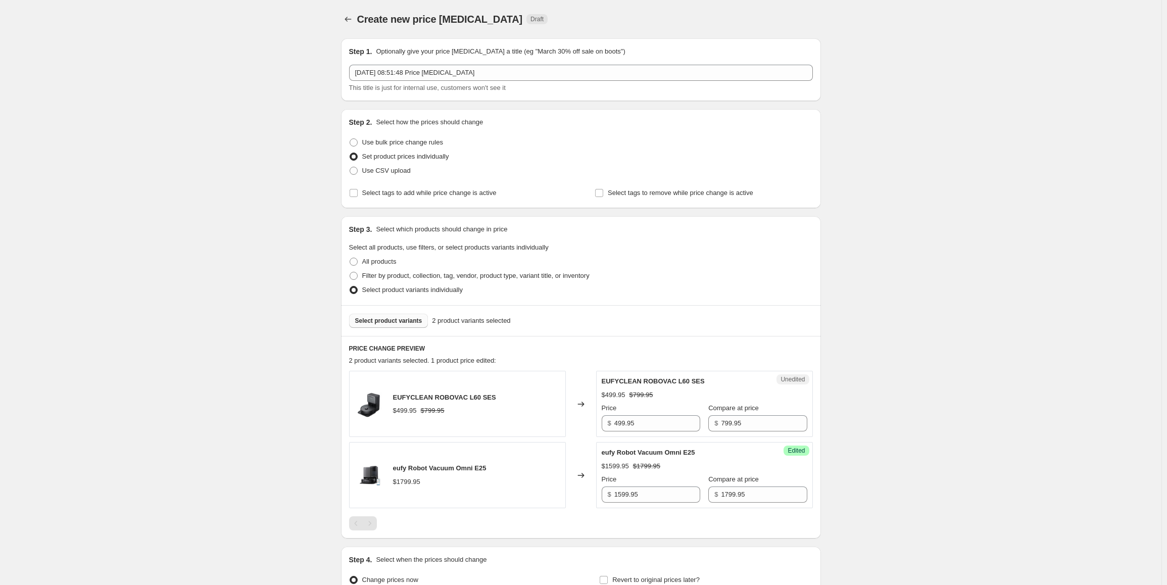
click at [420, 322] on span "Select product variants" at bounding box center [388, 321] width 67 height 8
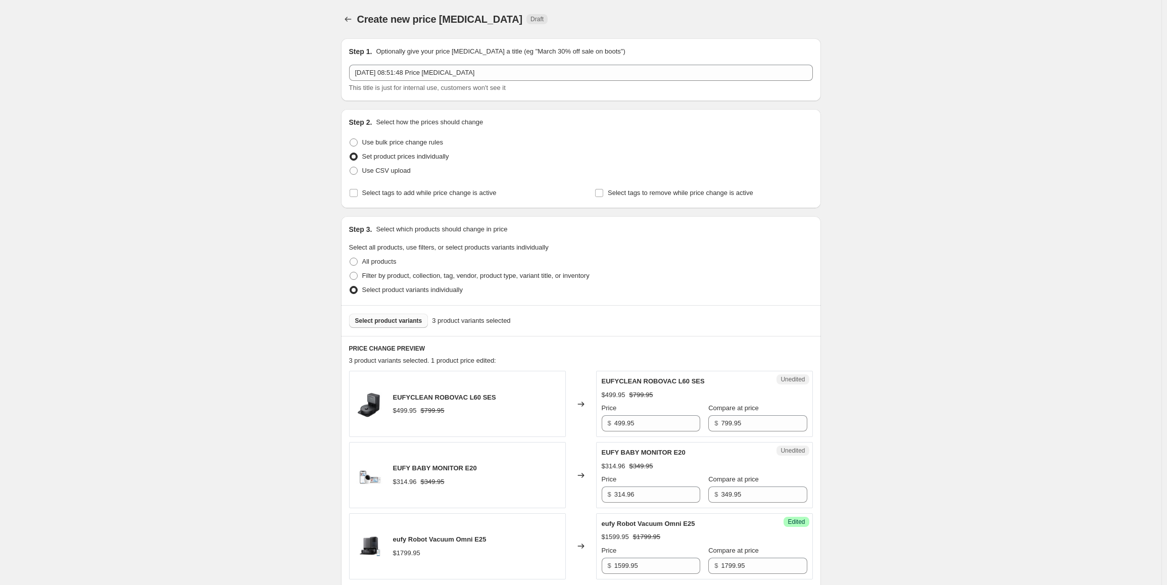
click at [383, 316] on button "Select product variants" at bounding box center [388, 321] width 79 height 14
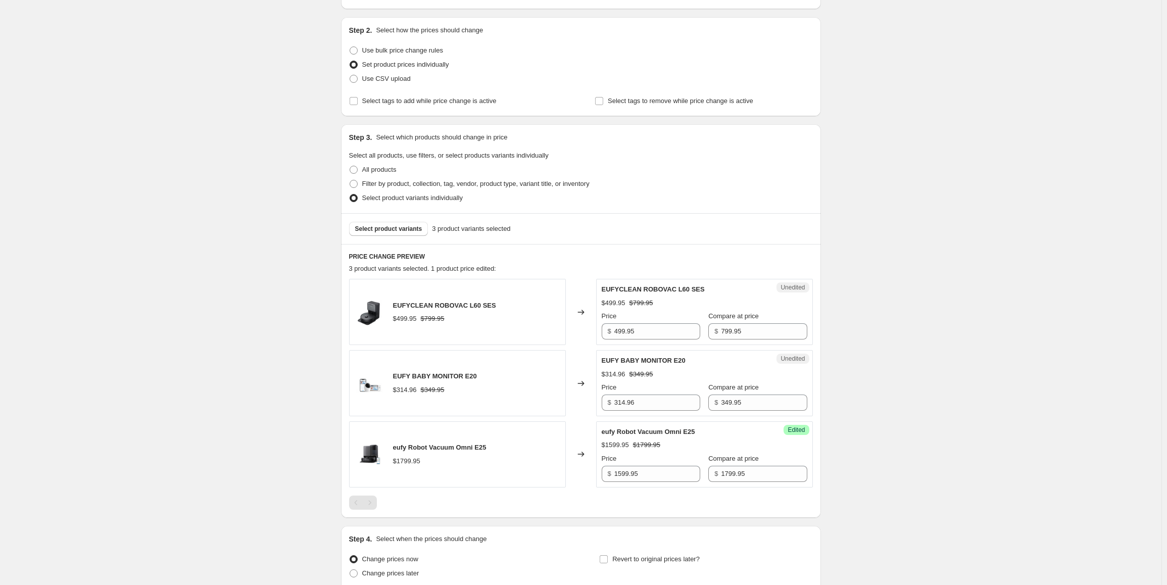
scroll to position [101, 0]
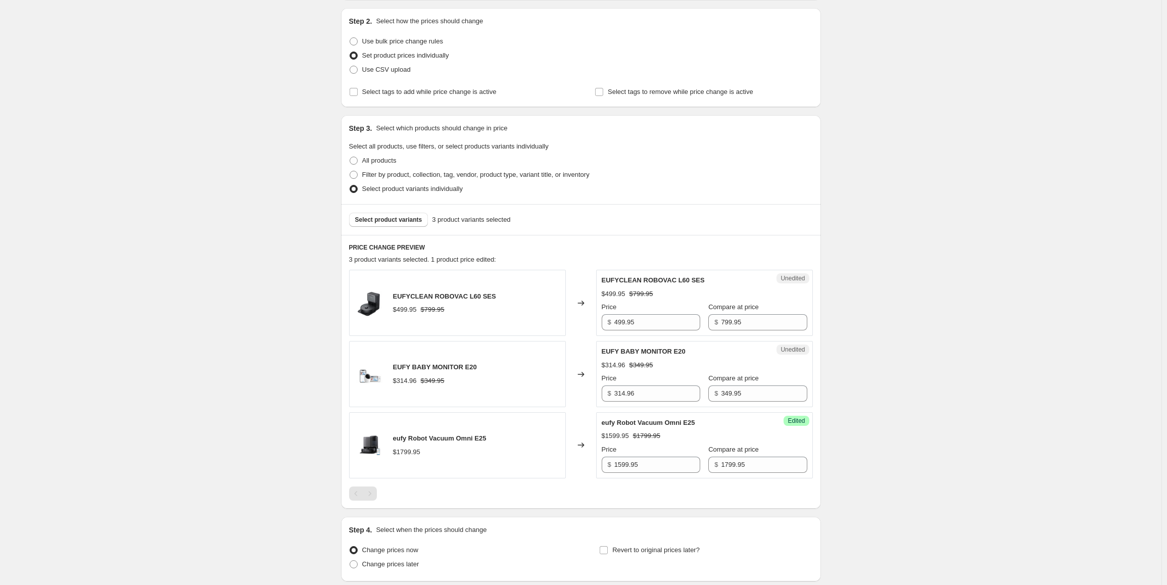
click at [908, 428] on div "Create new price [MEDICAL_DATA]. This page is ready Create new price [MEDICAL_D…" at bounding box center [581, 282] width 1162 height 766
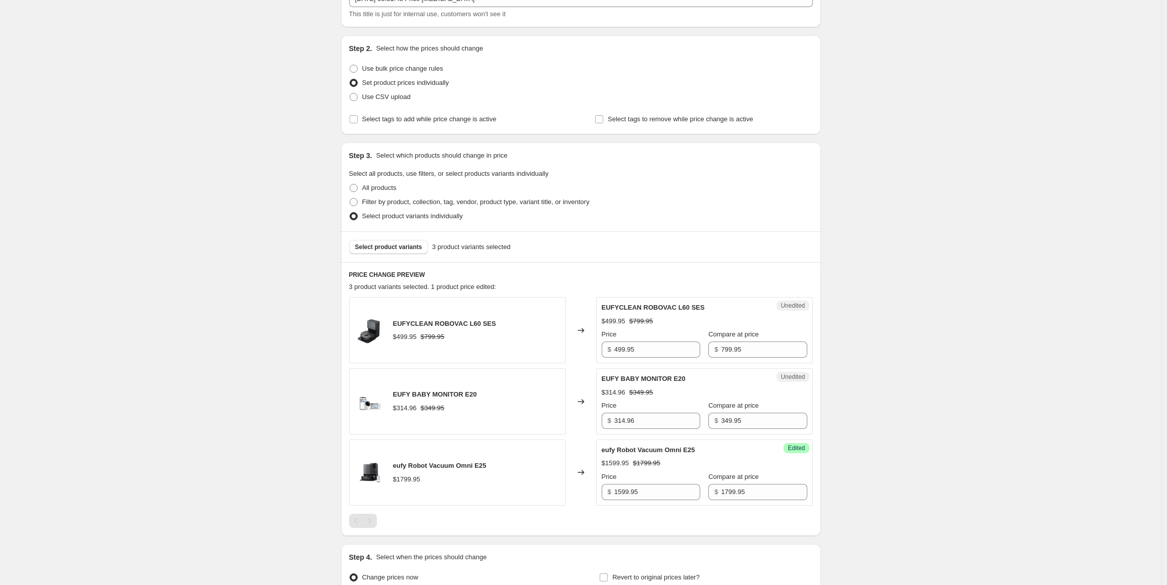
scroll to position [152, 0]
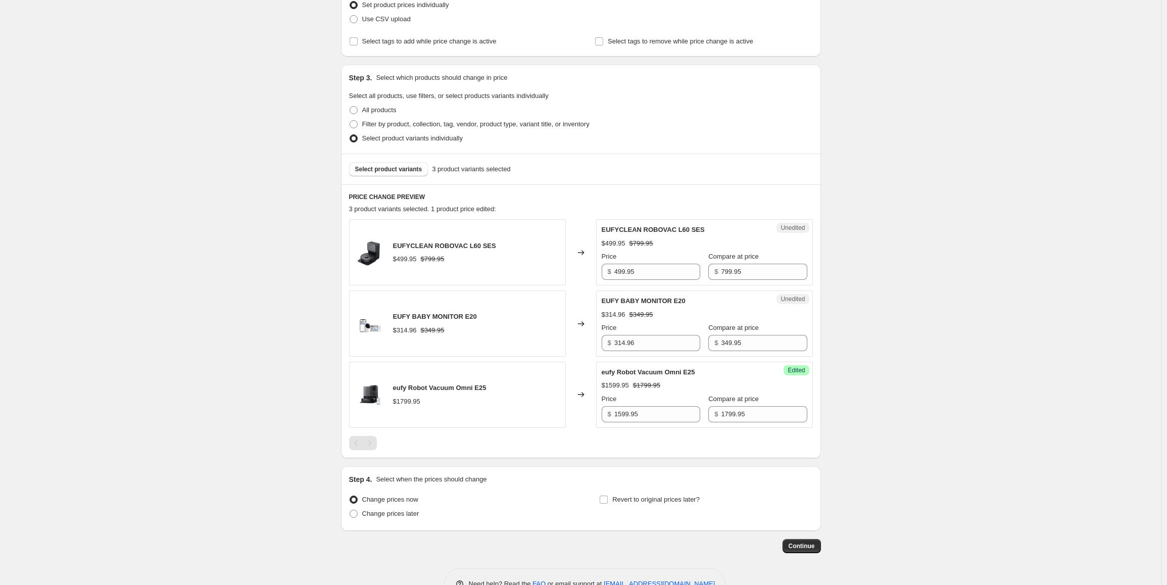
click at [944, 400] on div "Create new price [MEDICAL_DATA]. This page is ready Create new price [MEDICAL_D…" at bounding box center [581, 231] width 1162 height 766
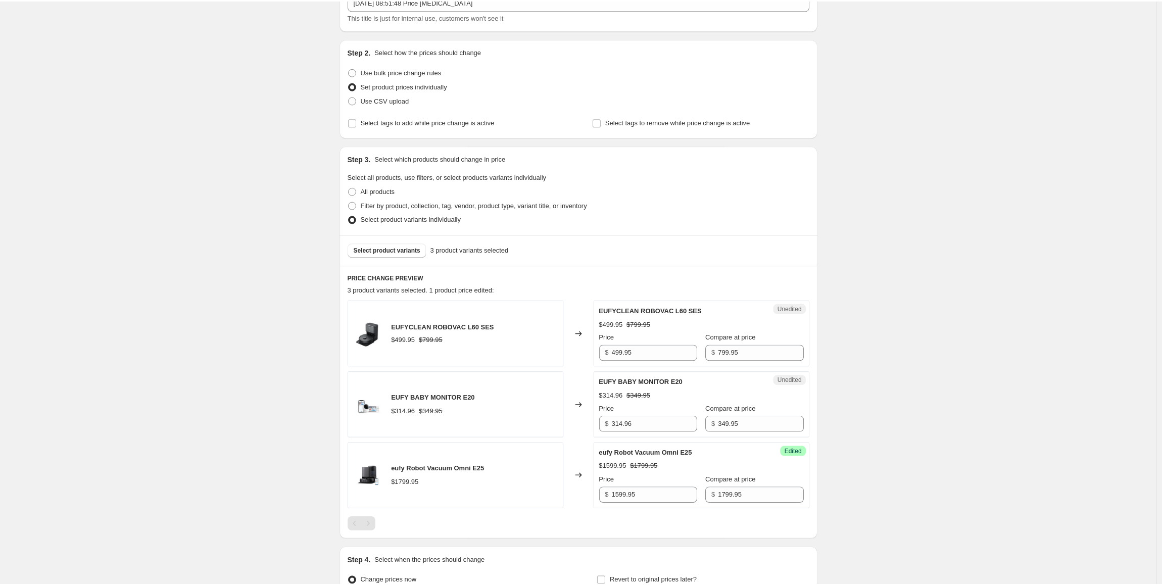
scroll to position [0, 0]
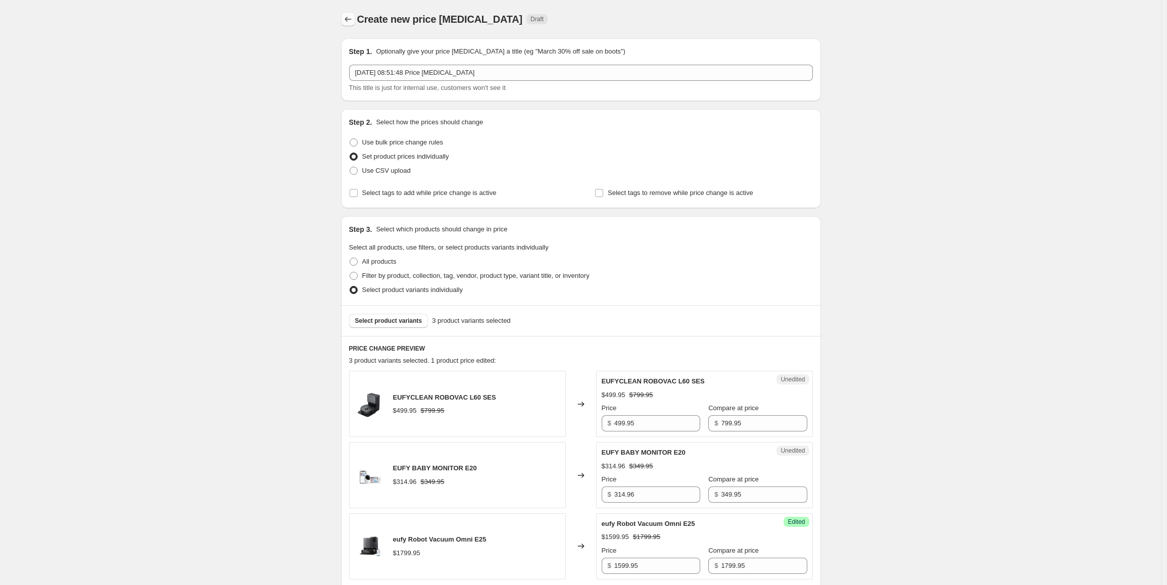
click at [348, 22] on icon "Price change jobs" at bounding box center [348, 19] width 10 height 10
